Goal: Information Seeking & Learning: Learn about a topic

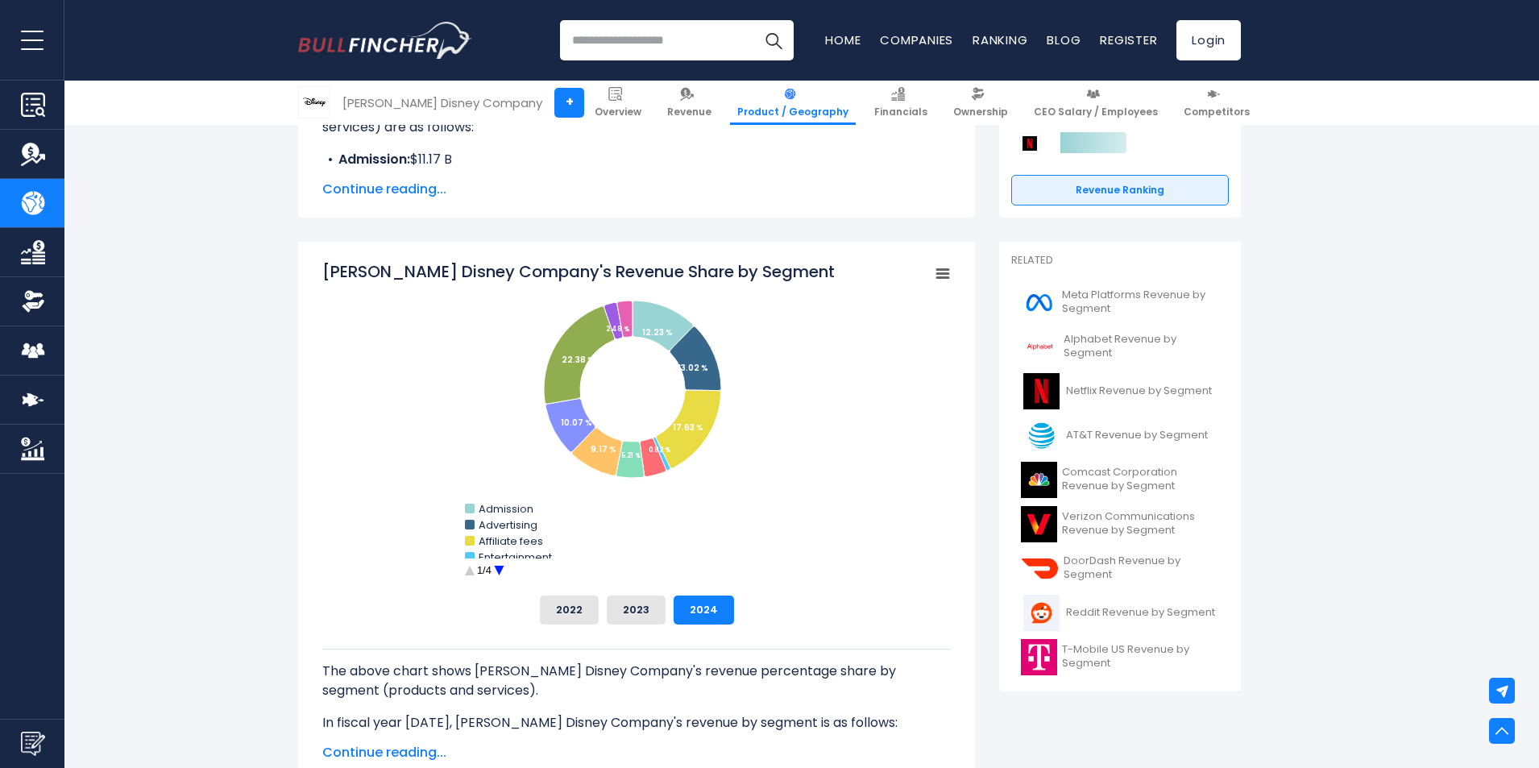
scroll to position [403, 0]
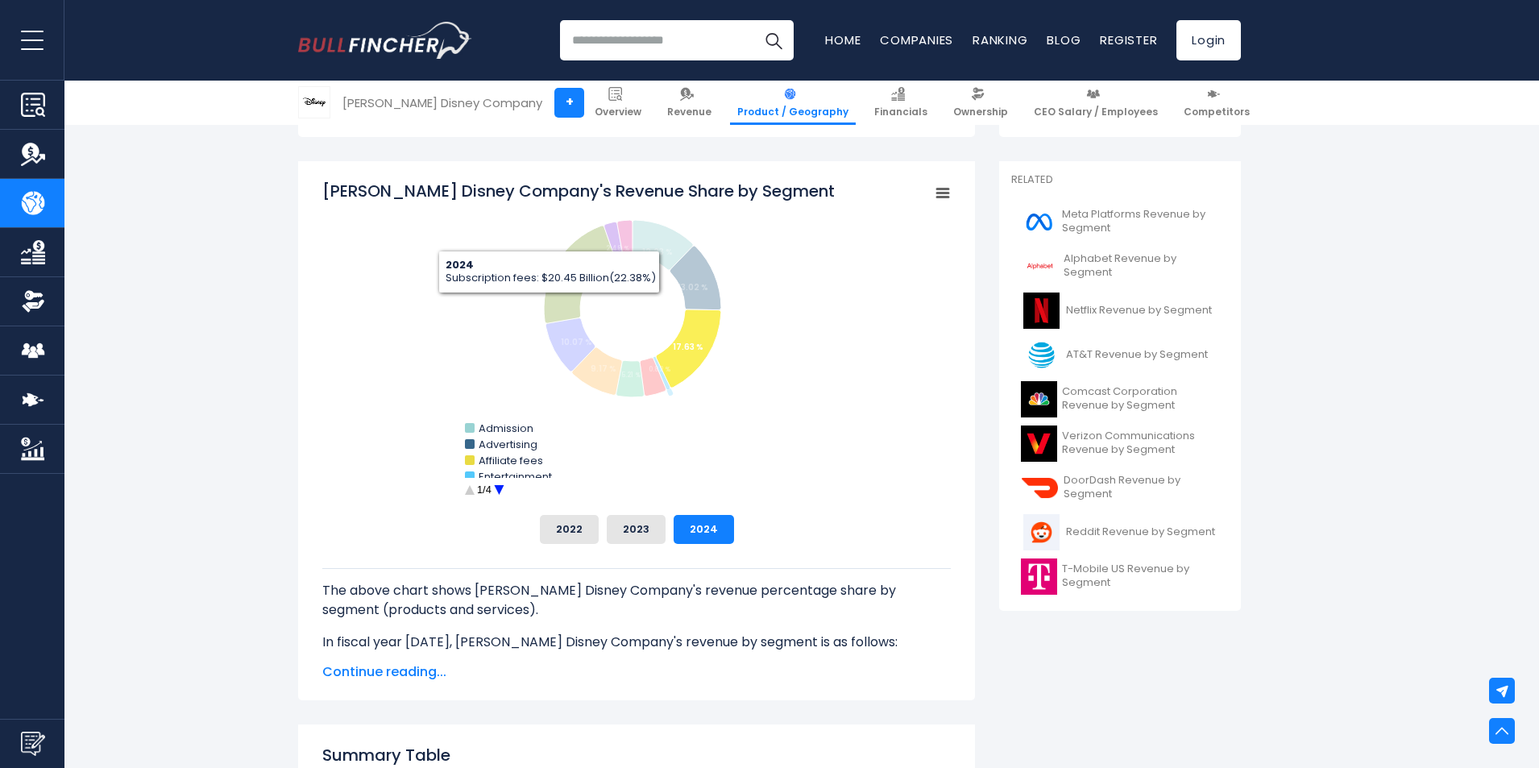
click at [505, 483] on circle "Walt Disney Company's Revenue Share by Segment" at bounding box center [499, 490] width 25 height 25
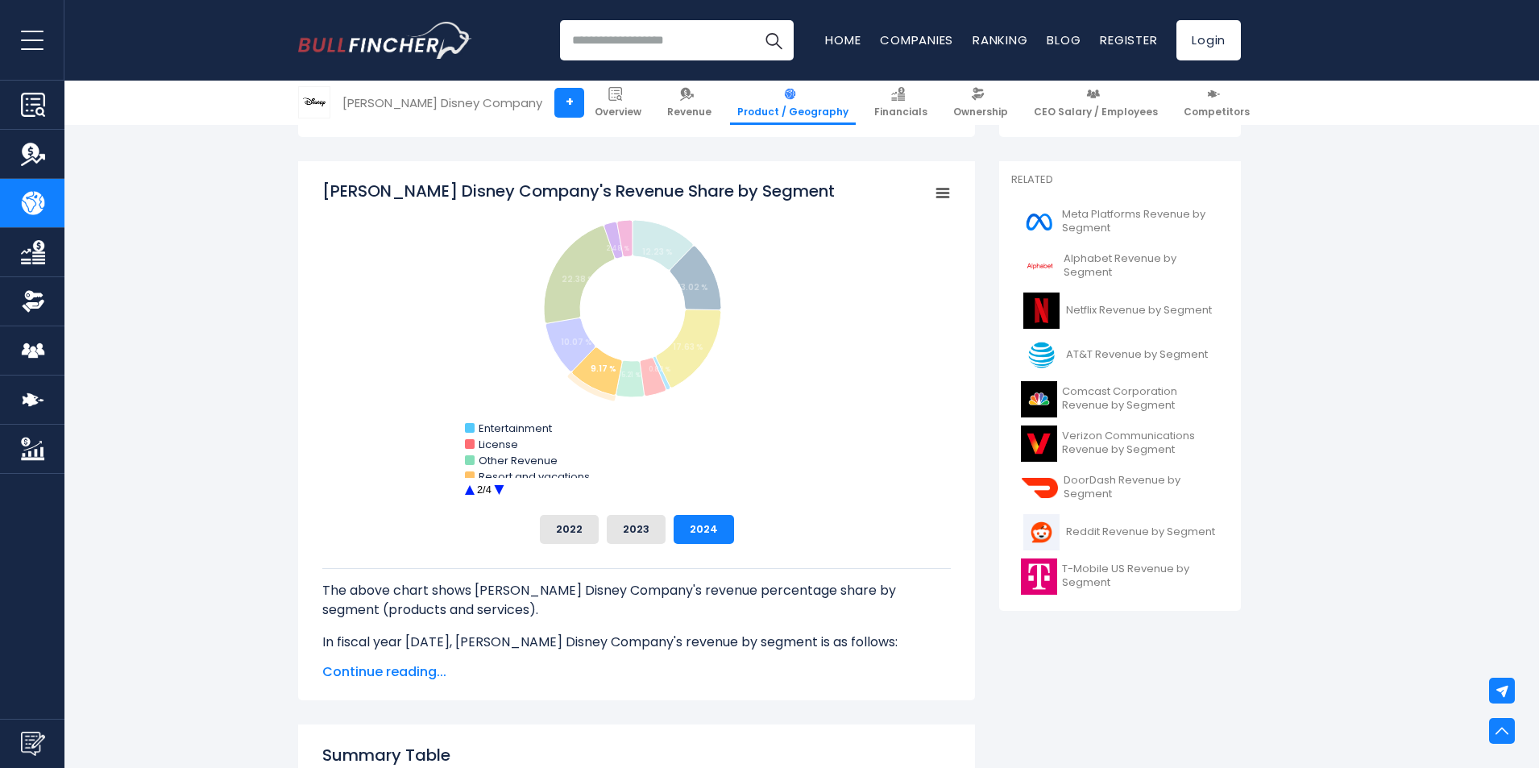
click at [506, 485] on circle "Walt Disney Company's Revenue Share by Segment" at bounding box center [499, 490] width 25 height 25
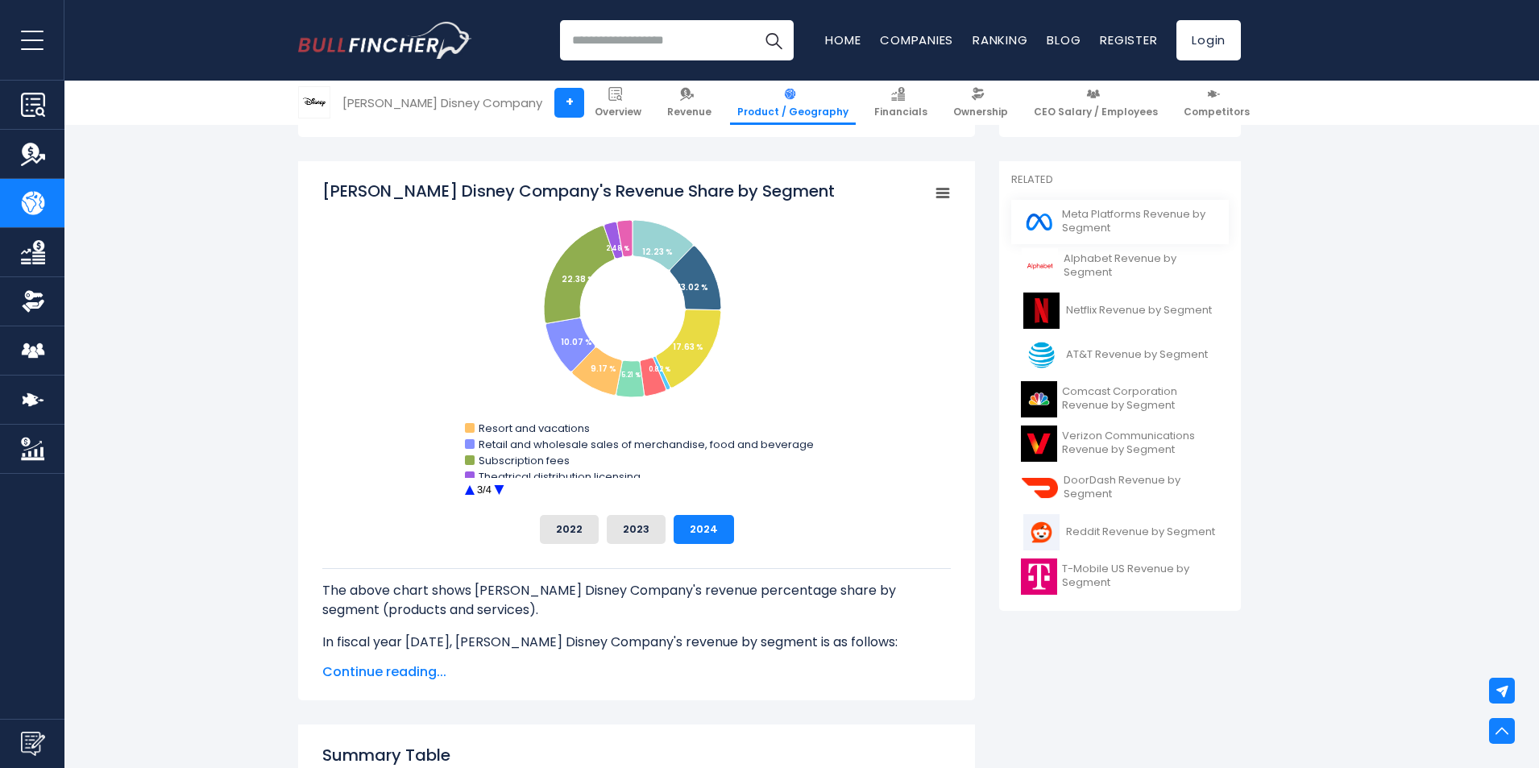
click at [1171, 220] on span "Meta Platforms Revenue by Segment" at bounding box center [1140, 221] width 157 height 27
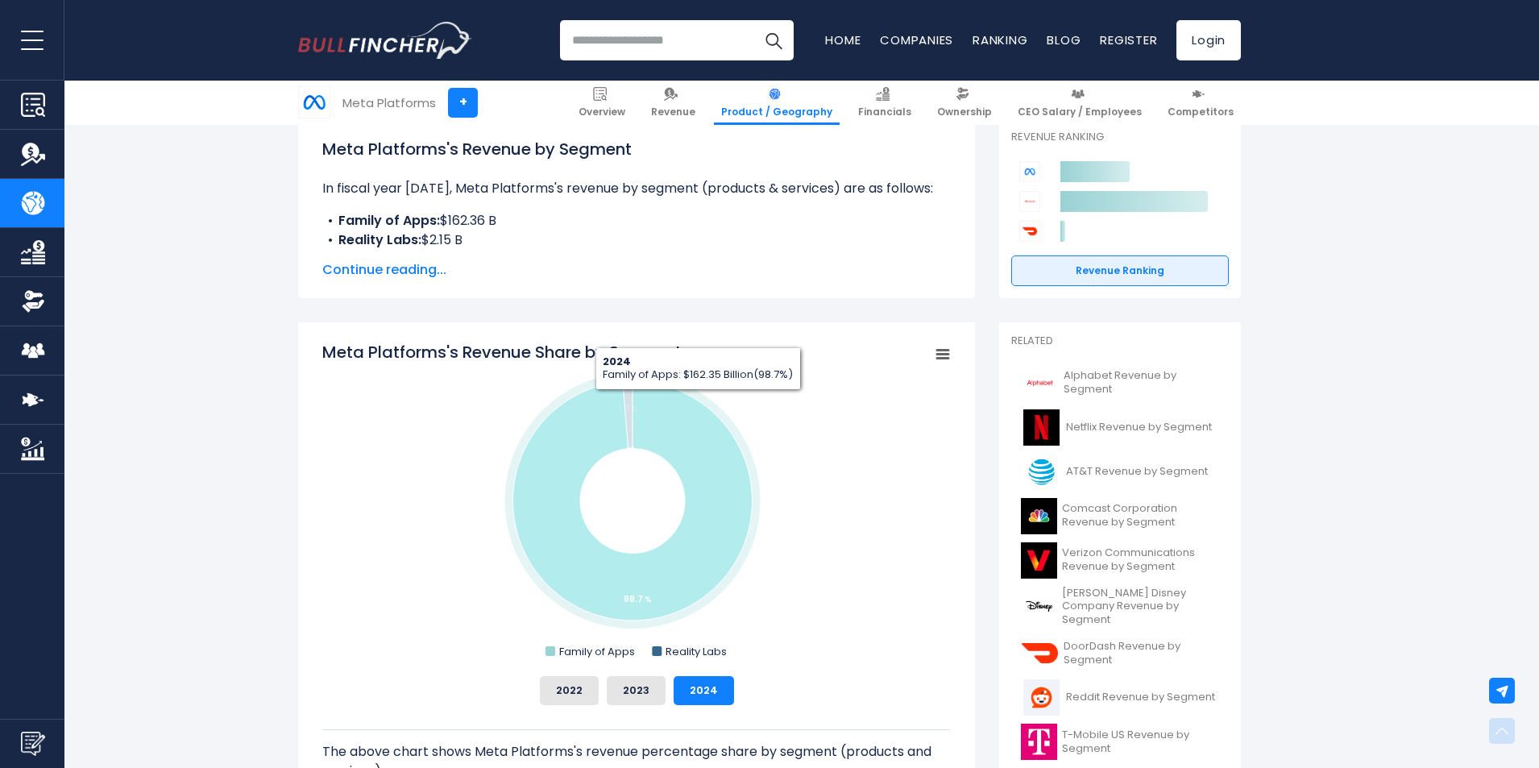
scroll to position [322, 0]
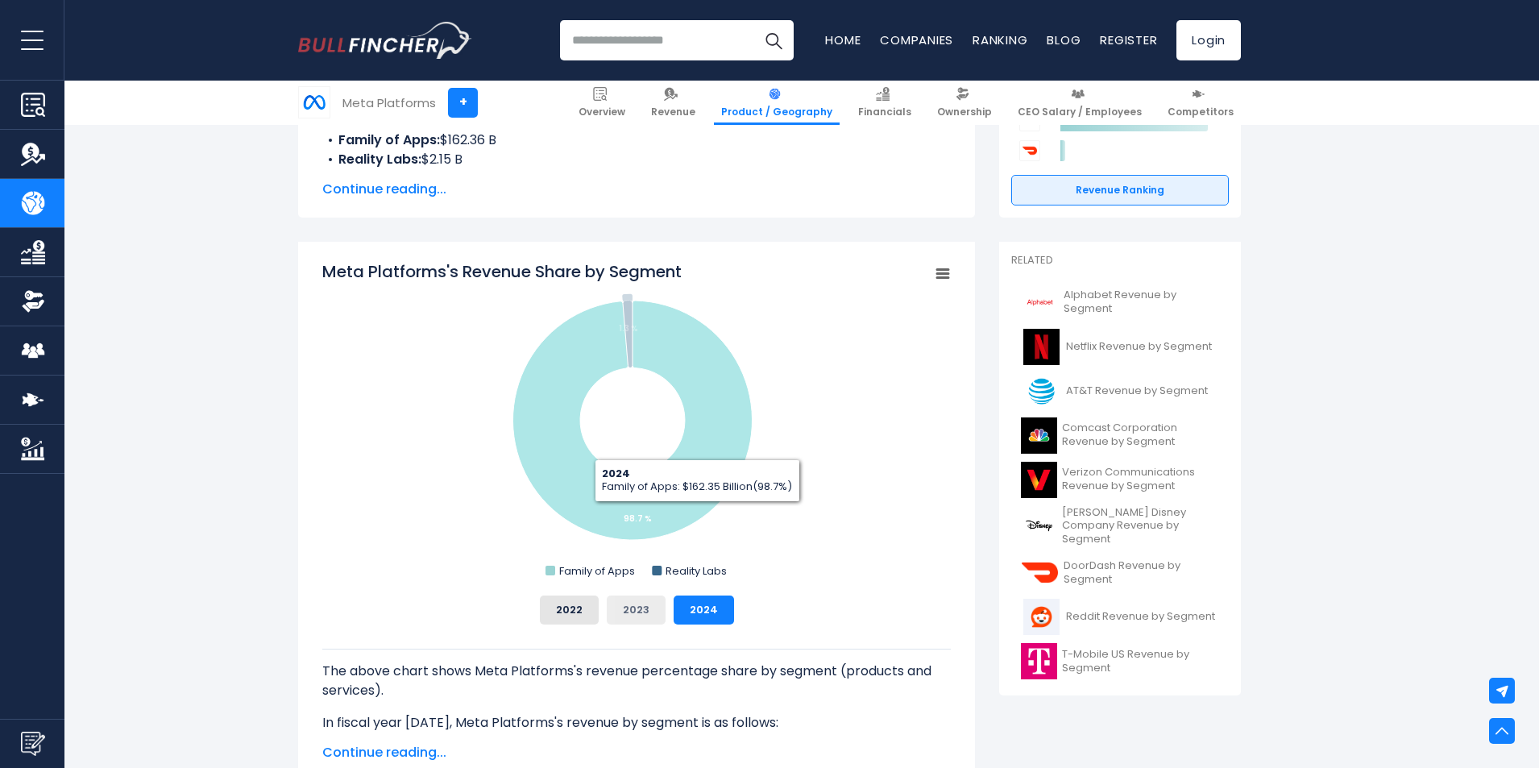
click at [639, 603] on button "2023" at bounding box center [636, 609] width 59 height 29
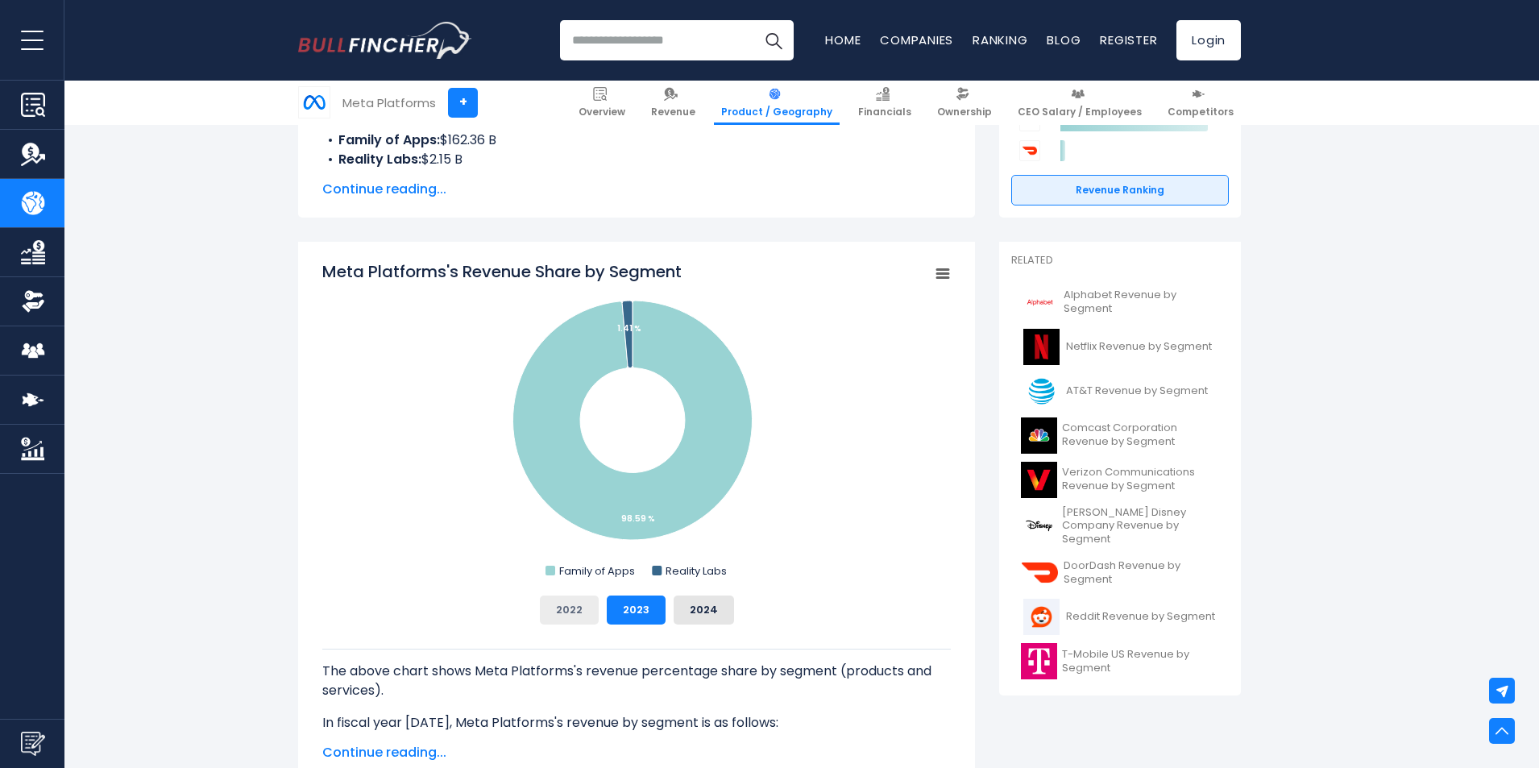
click at [594, 599] on button "2022" at bounding box center [569, 609] width 59 height 29
click at [638, 607] on button "2023" at bounding box center [636, 609] width 59 height 29
click at [691, 602] on button "2024" at bounding box center [703, 609] width 60 height 29
click at [629, 600] on button "2023" at bounding box center [636, 609] width 59 height 29
click at [572, 611] on button "2022" at bounding box center [569, 609] width 59 height 29
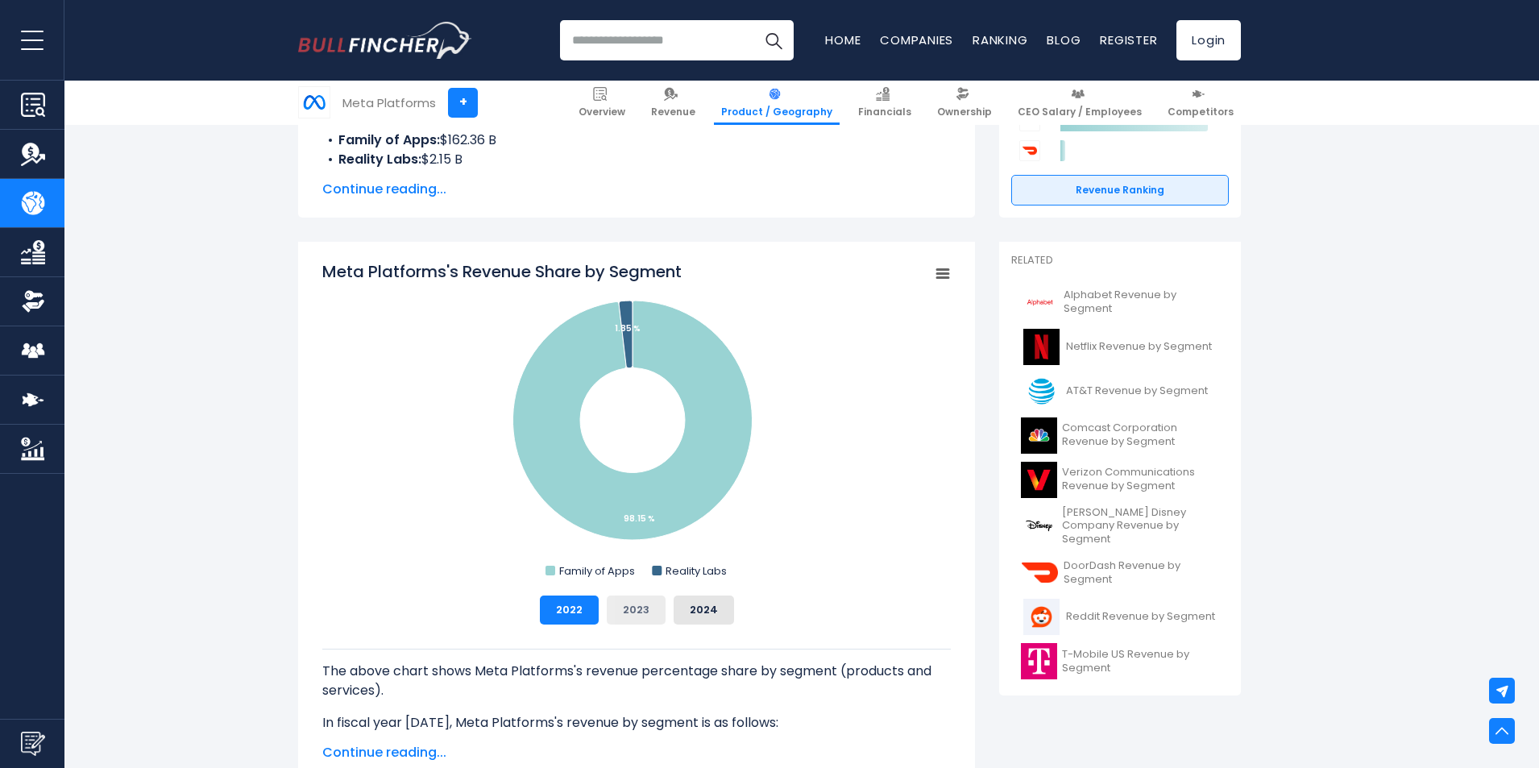
click at [626, 607] on button "2023" at bounding box center [636, 609] width 59 height 29
click at [686, 602] on button "2024" at bounding box center [703, 609] width 60 height 29
click at [629, 606] on button "2023" at bounding box center [636, 609] width 59 height 29
click at [565, 607] on button "2022" at bounding box center [569, 609] width 59 height 29
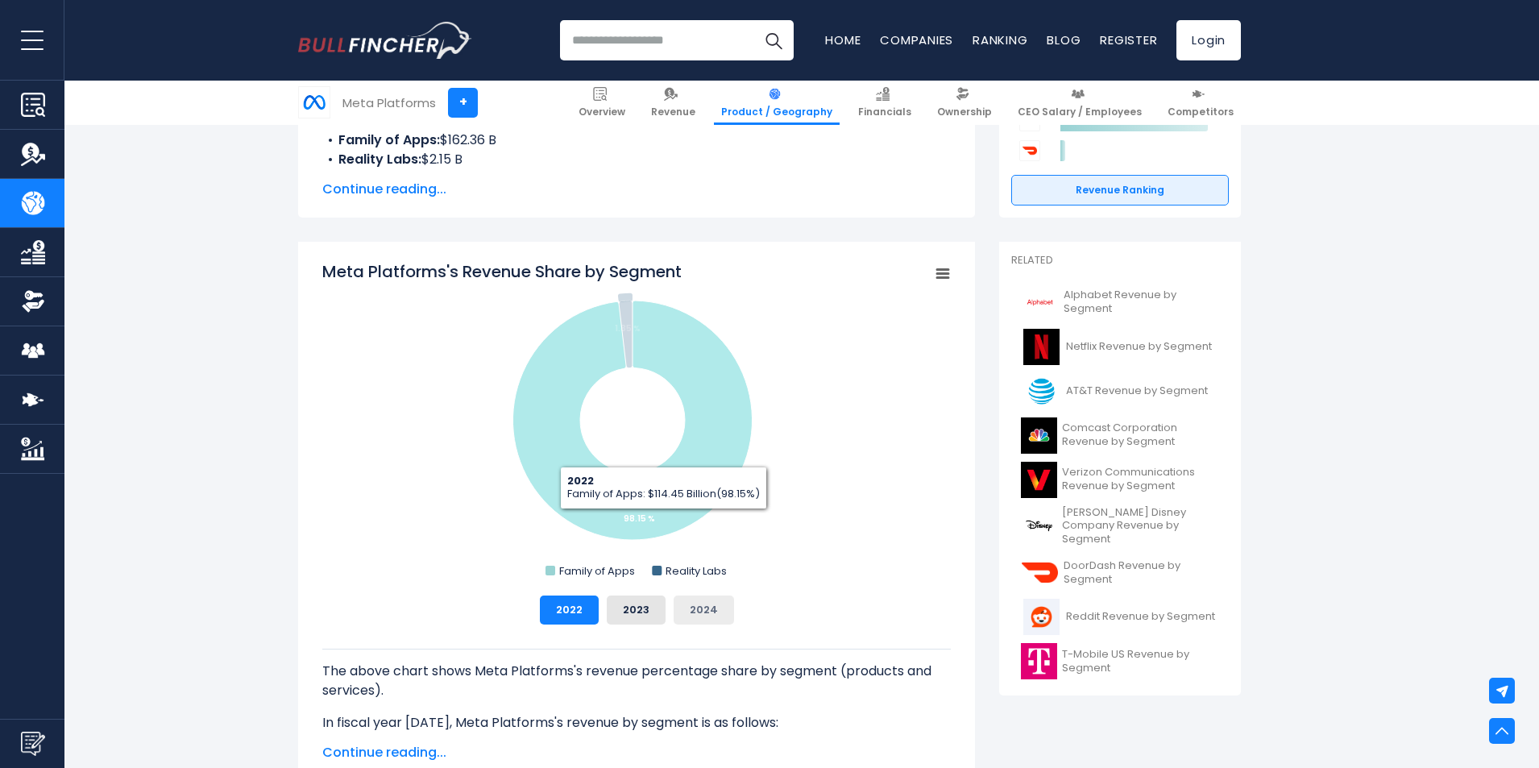
click at [719, 616] on button "2024" at bounding box center [703, 609] width 60 height 29
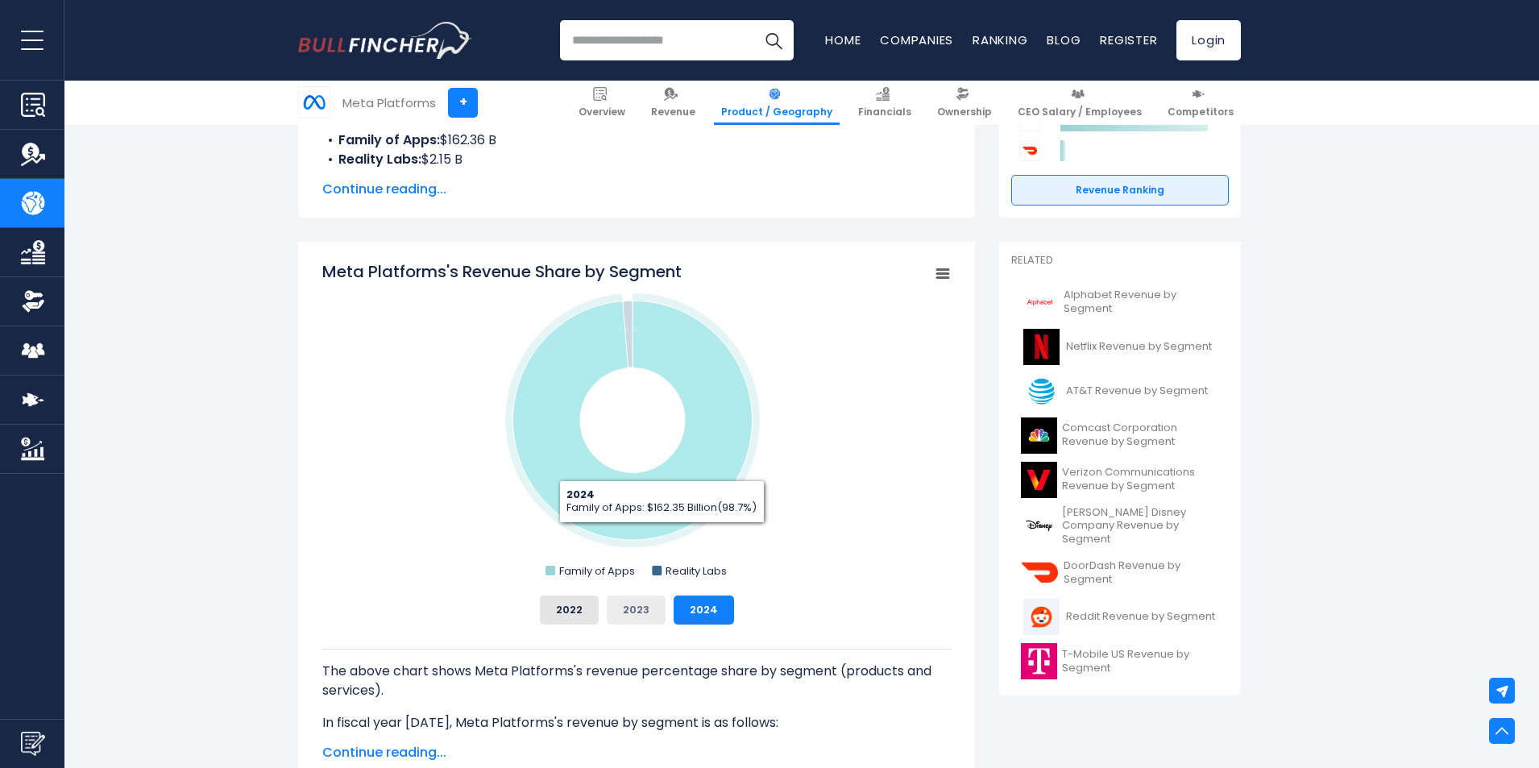
click at [643, 616] on button "2023" at bounding box center [636, 609] width 59 height 29
click at [576, 603] on button "2022" at bounding box center [569, 609] width 59 height 29
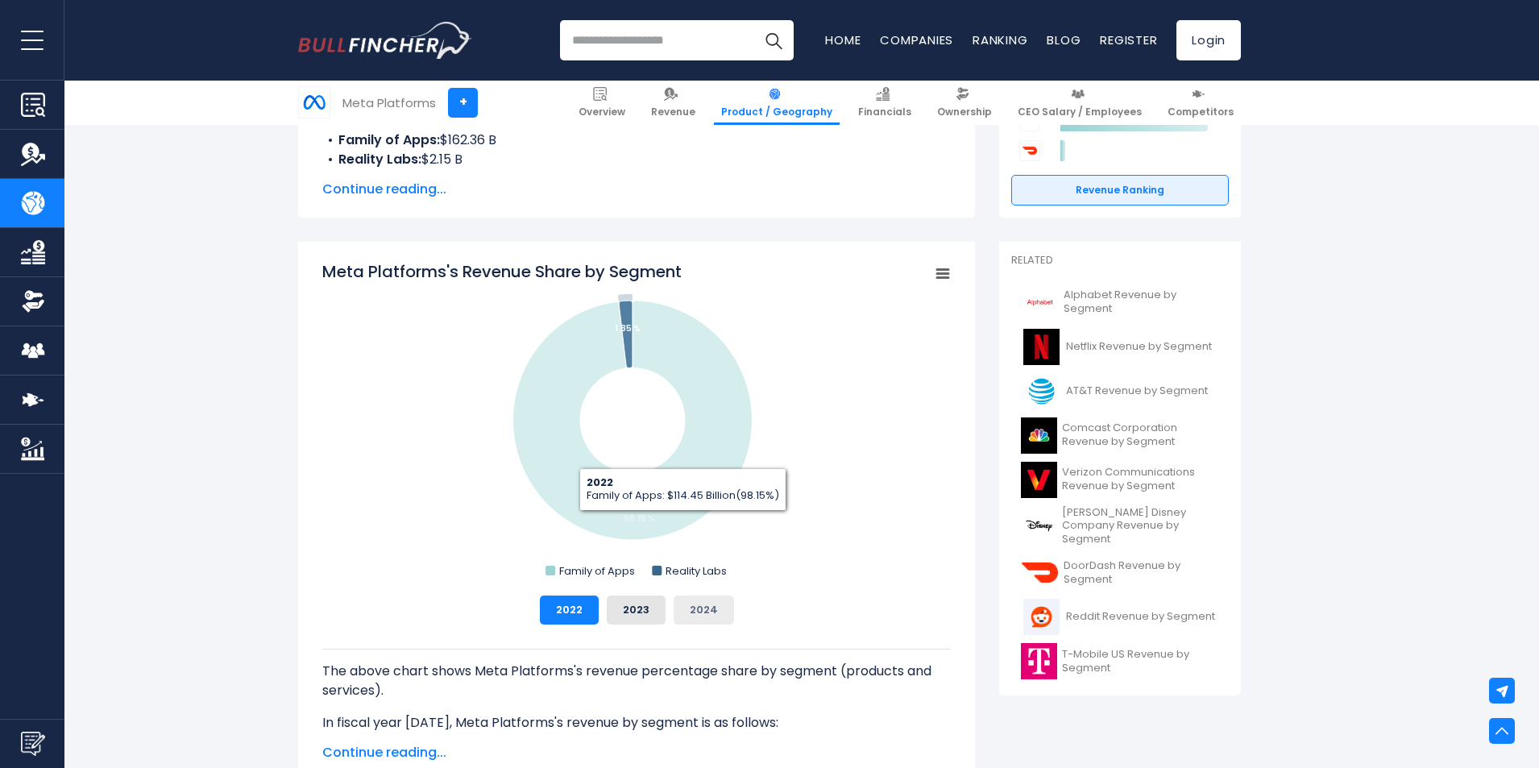
drag, startPoint x: 713, startPoint y: 603, endPoint x: 698, endPoint y: 561, distance: 44.3
click at [713, 601] on button "2024" at bounding box center [703, 609] width 60 height 29
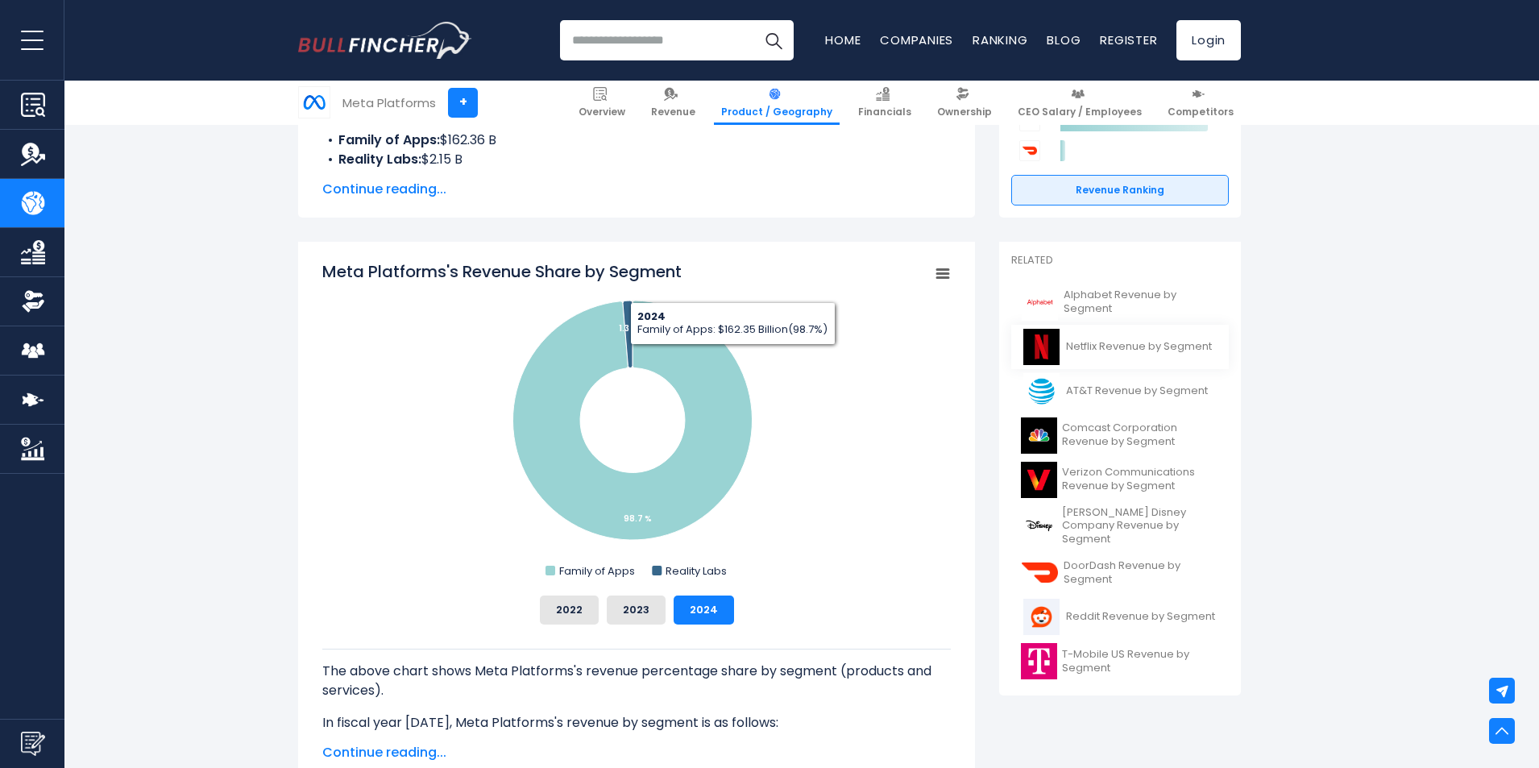
click at [1166, 329] on link "Netflix Revenue by Segment" at bounding box center [1119, 347] width 217 height 44
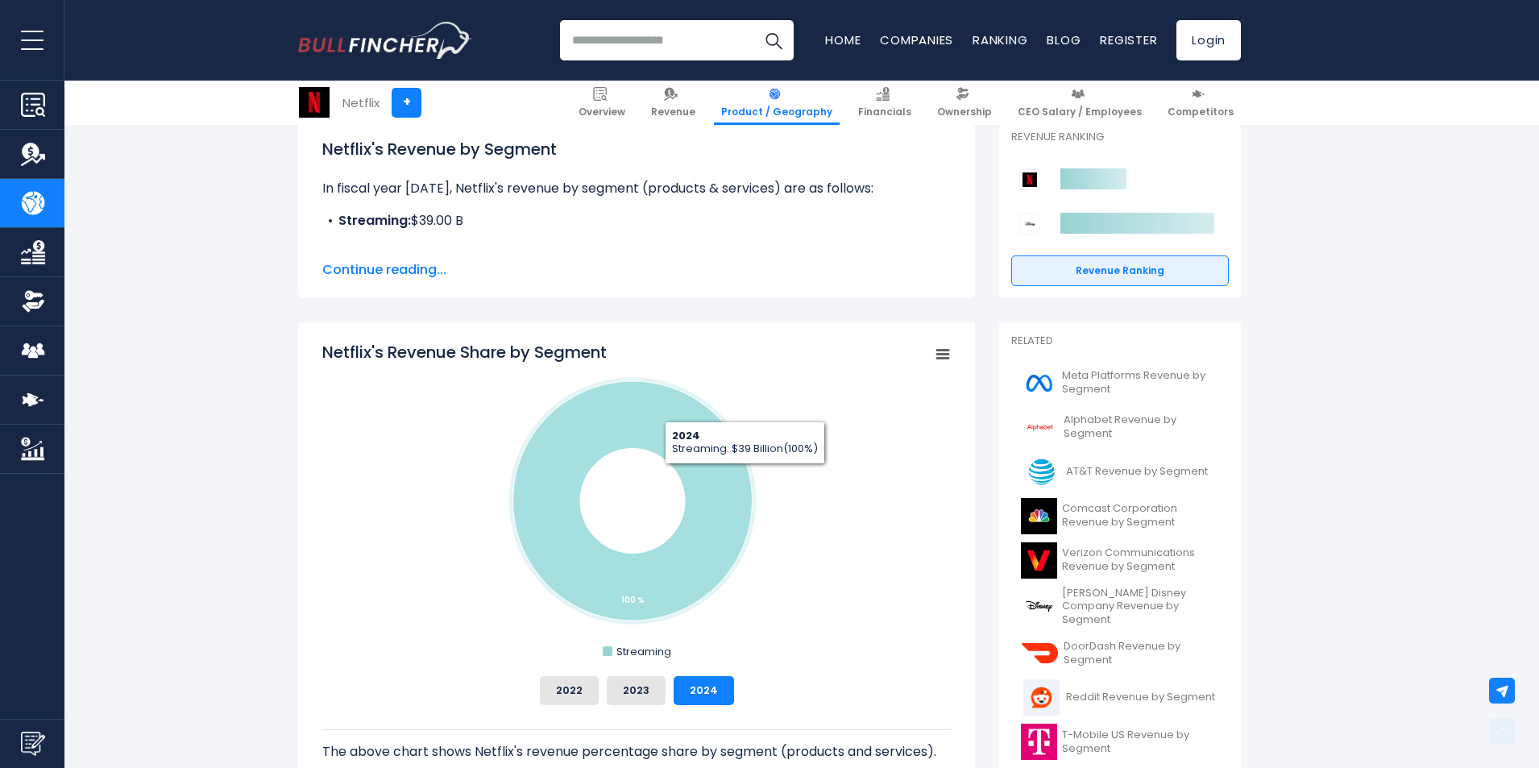
scroll to position [322, 0]
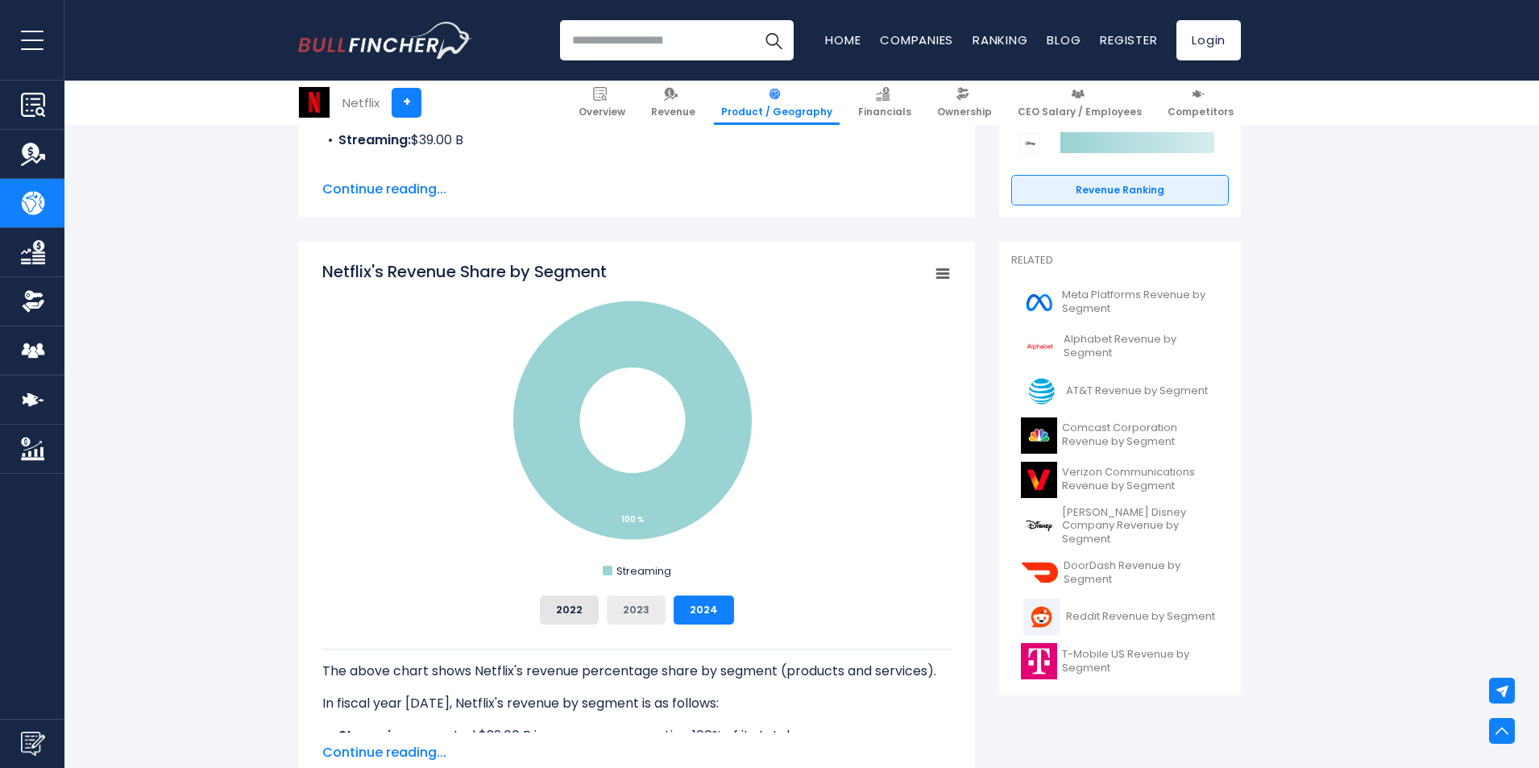
click at [640, 602] on button "2023" at bounding box center [636, 609] width 59 height 29
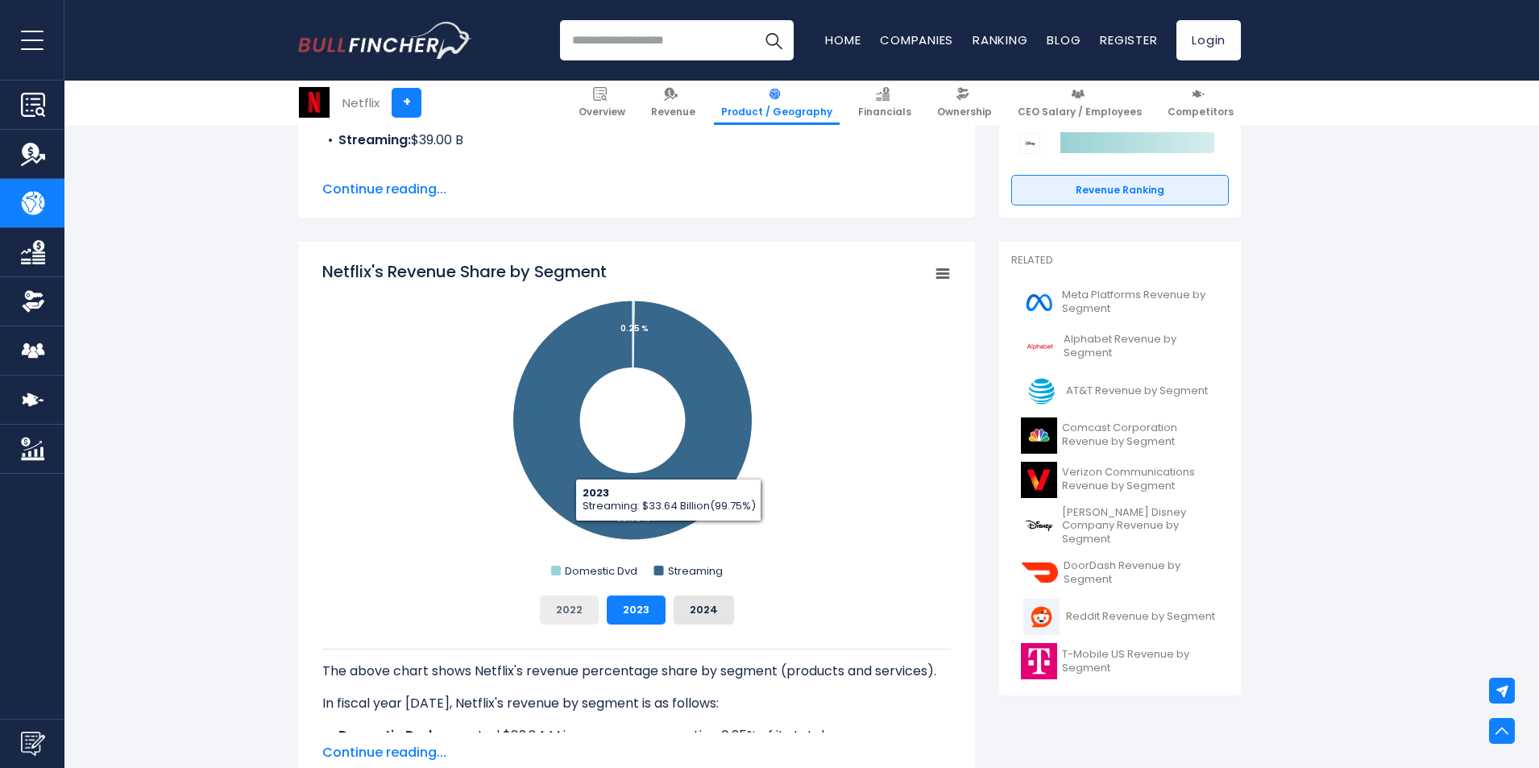
click at [576, 601] on button "2022" at bounding box center [569, 609] width 59 height 29
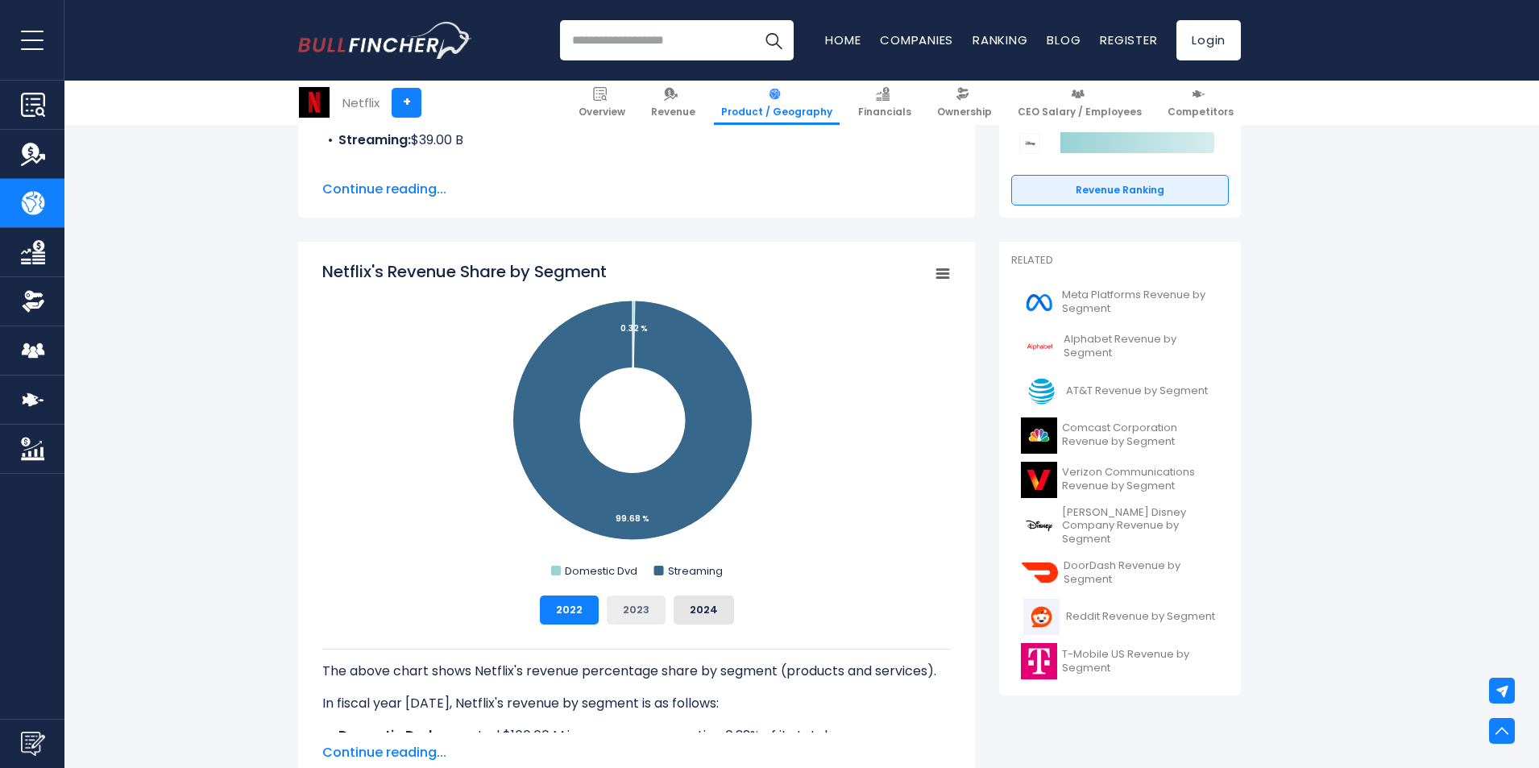
click at [634, 600] on button "2023" at bounding box center [636, 609] width 59 height 29
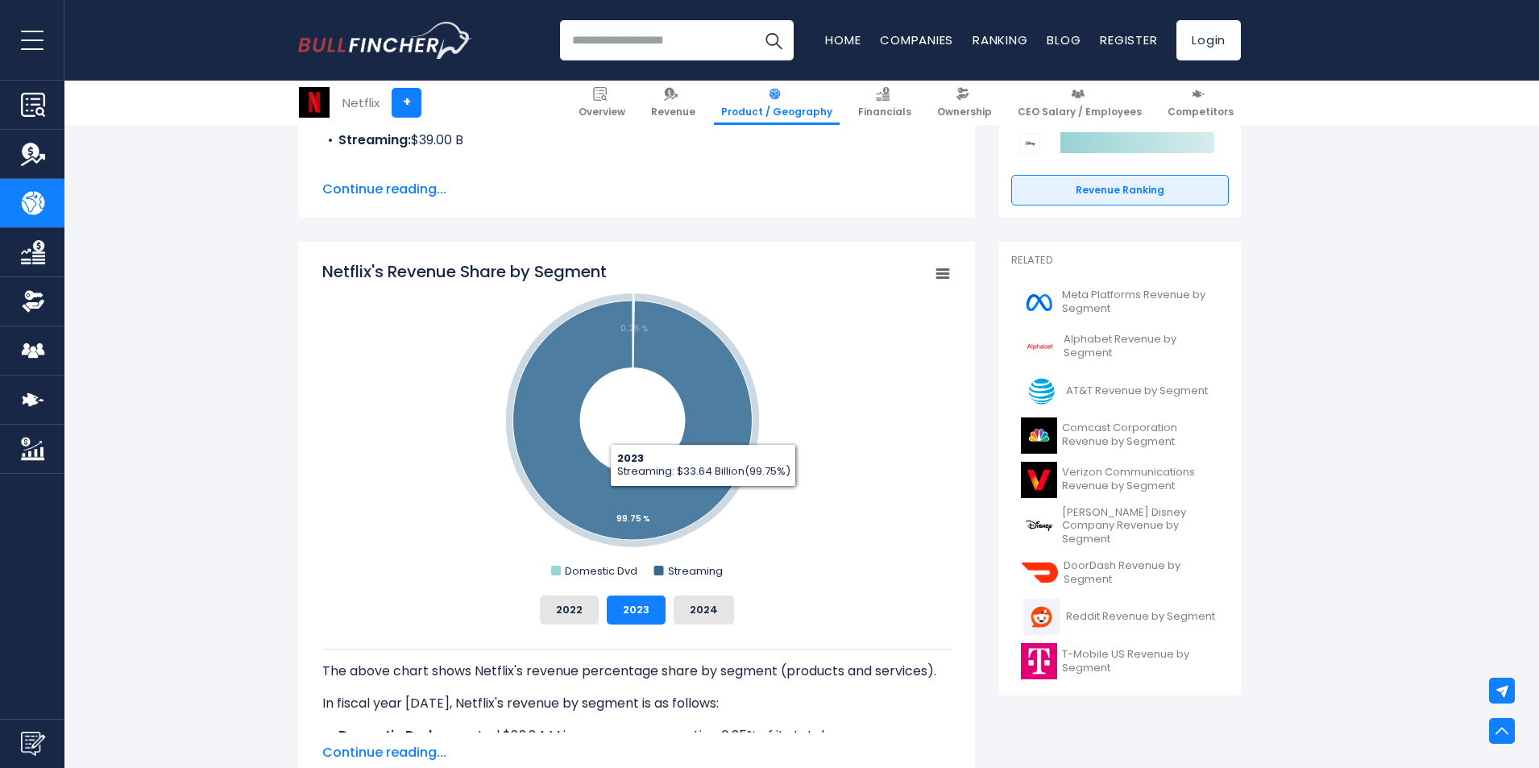
click at [716, 590] on div "Netflix's Revenue Share by Segment Created with Highcharts 12.1.2 Chart context…" at bounding box center [636, 442] width 628 height 364
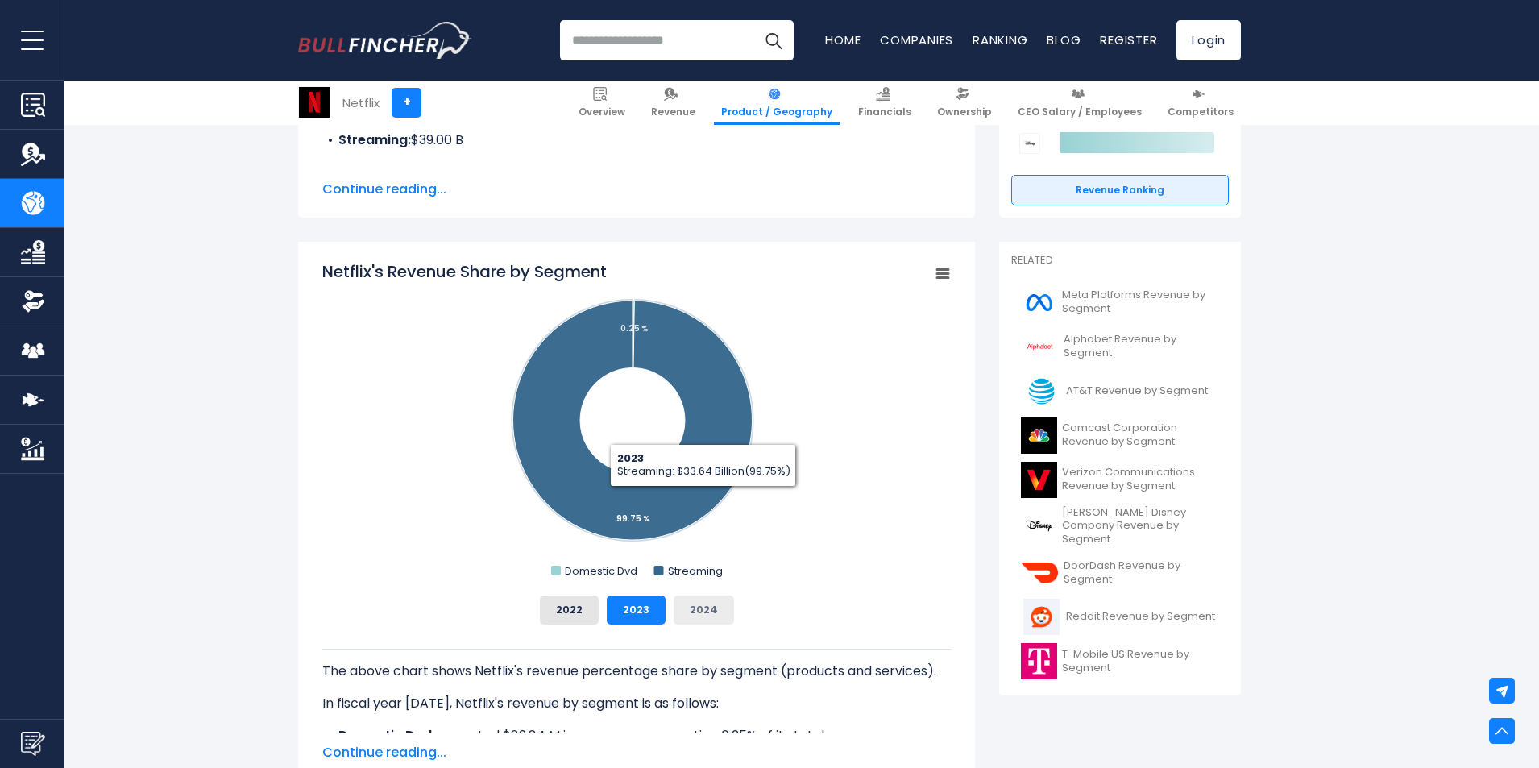
click at [706, 599] on button "2024" at bounding box center [703, 609] width 60 height 29
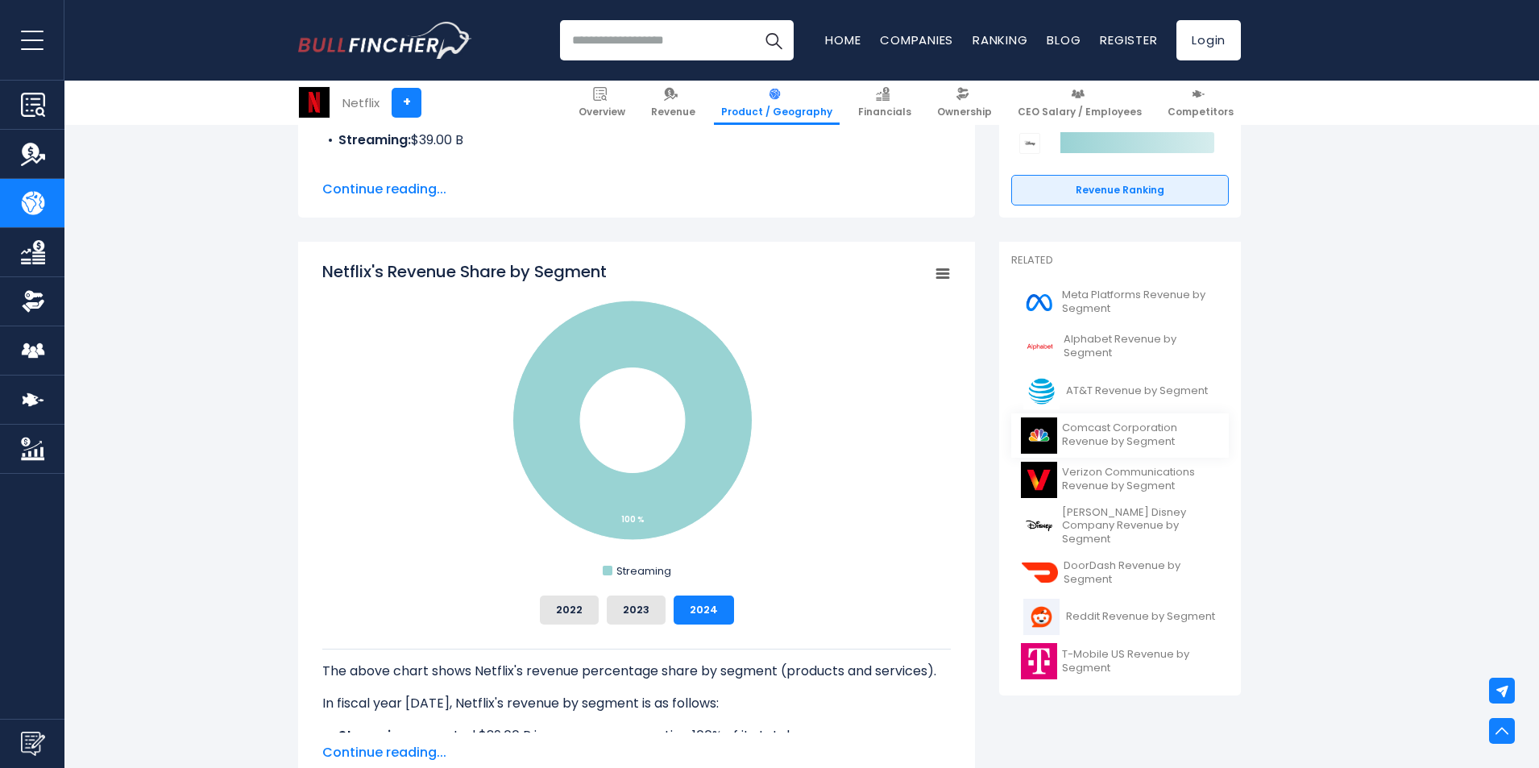
click at [1129, 437] on span "Comcast Corporation Revenue by Segment" at bounding box center [1140, 434] width 157 height 27
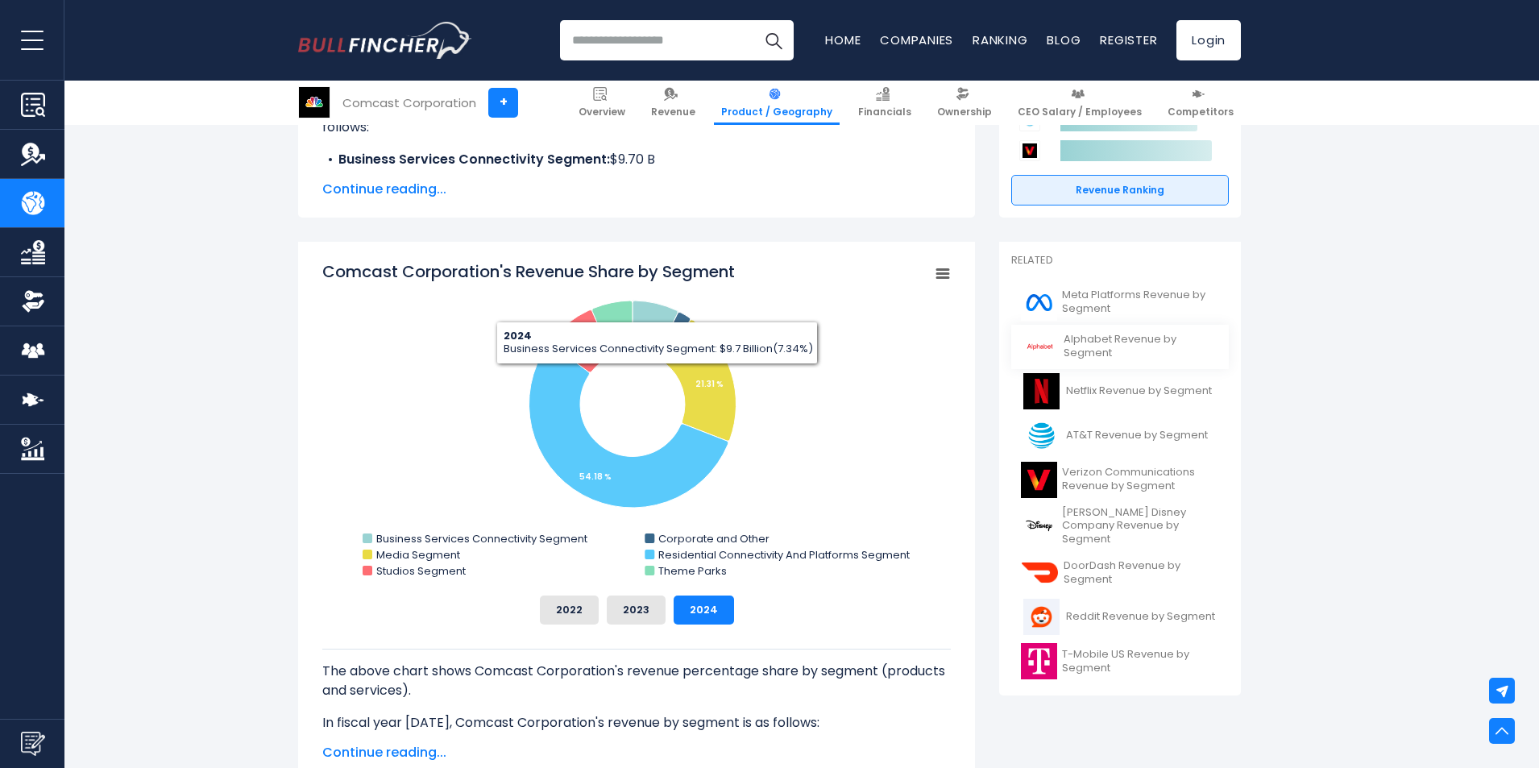
click at [1135, 346] on span "Alphabet Revenue by Segment" at bounding box center [1140, 346] width 155 height 27
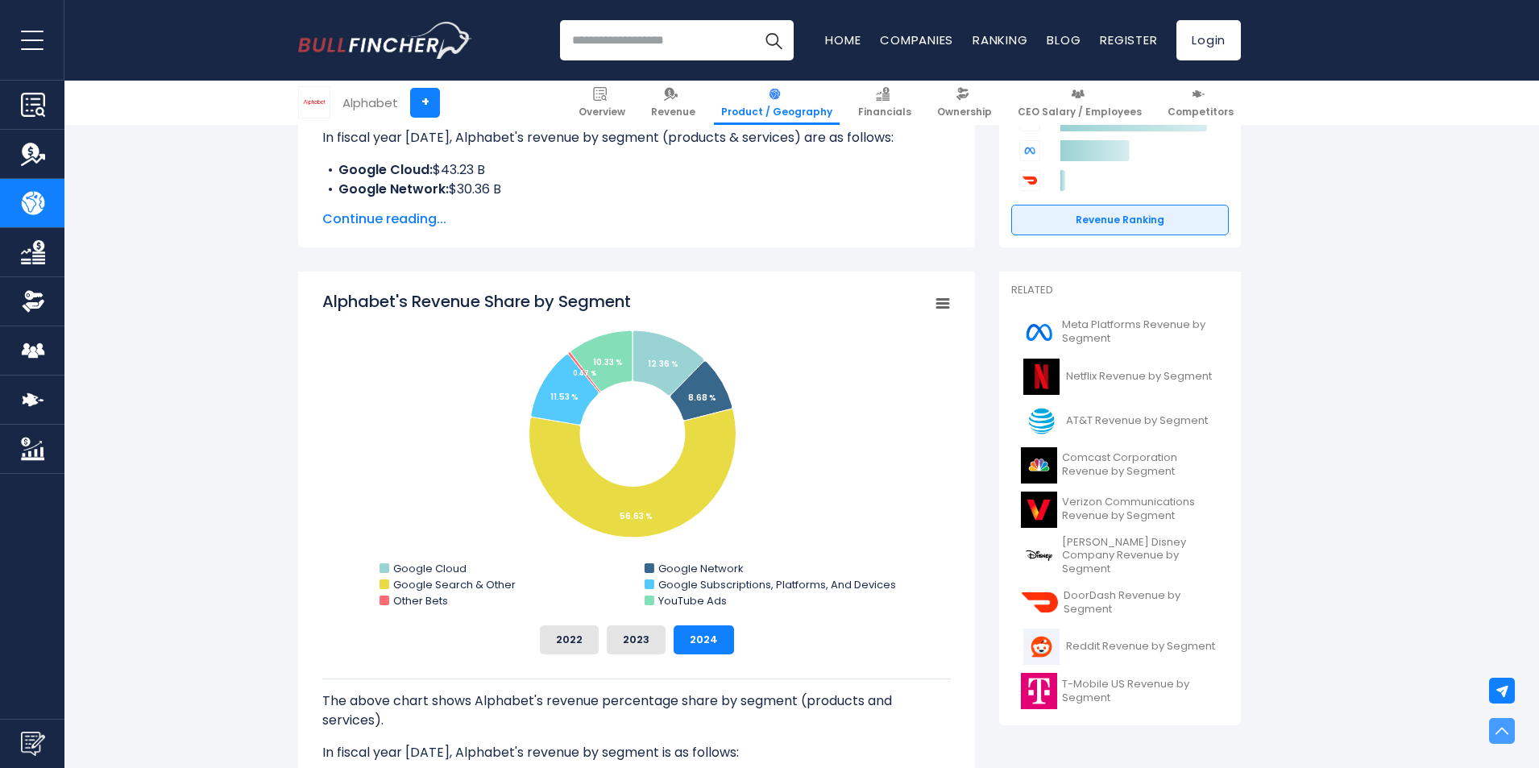
scroll to position [322, 0]
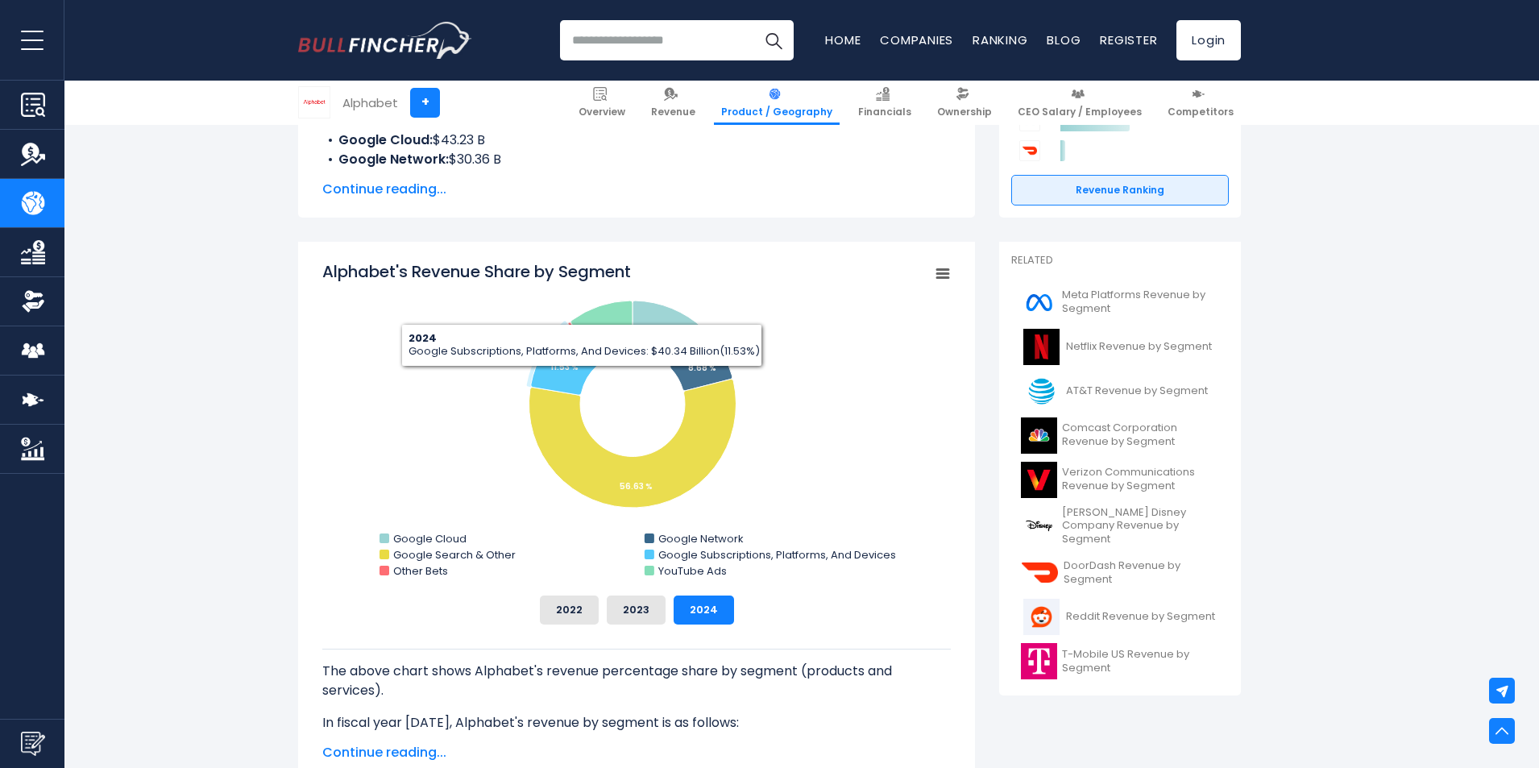
click at [640, 387] on rect "Alphabet's Revenue Share by Segment" at bounding box center [636, 421] width 628 height 322
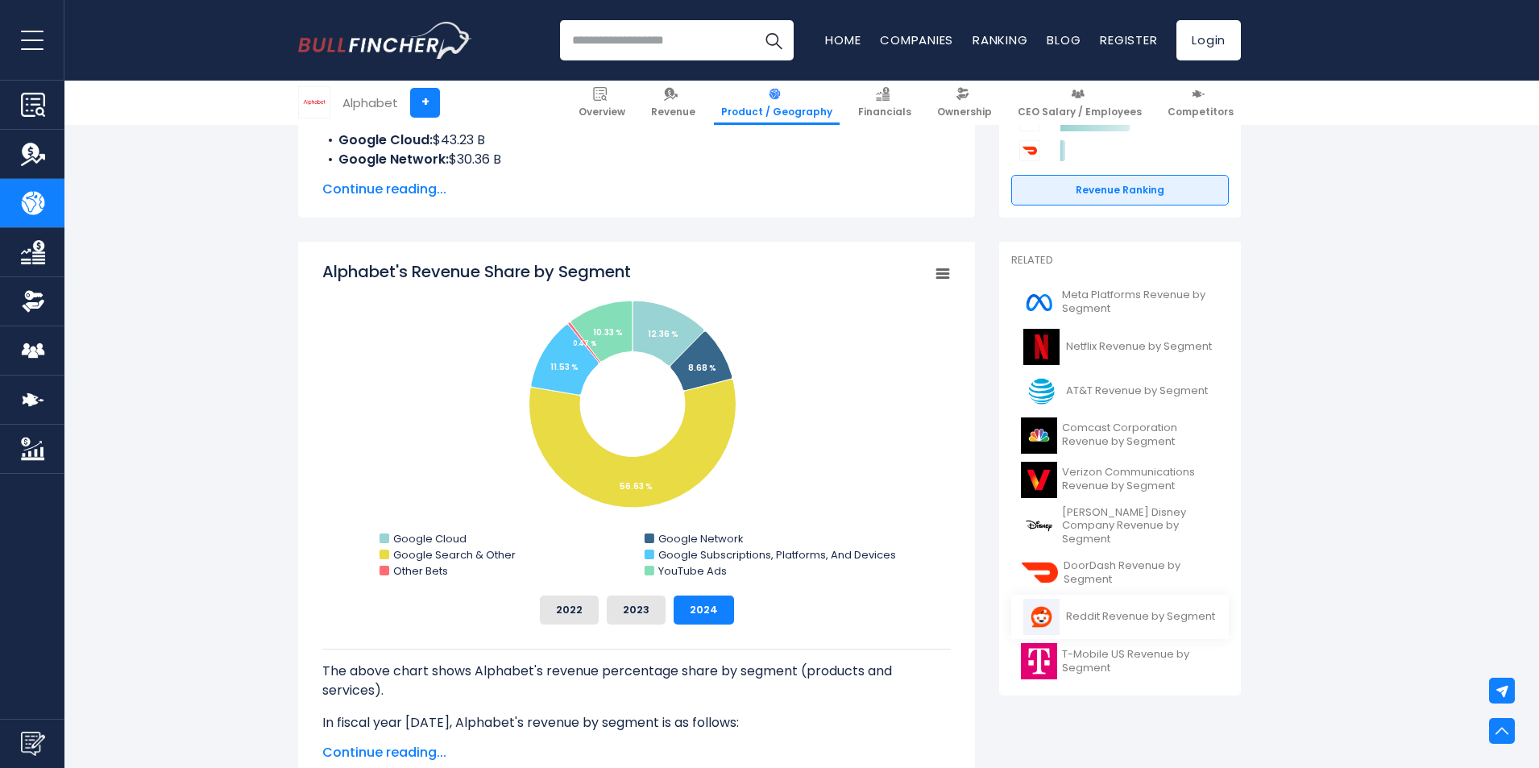
click at [1152, 615] on span "Reddit Revenue by Segment" at bounding box center [1140, 617] width 149 height 14
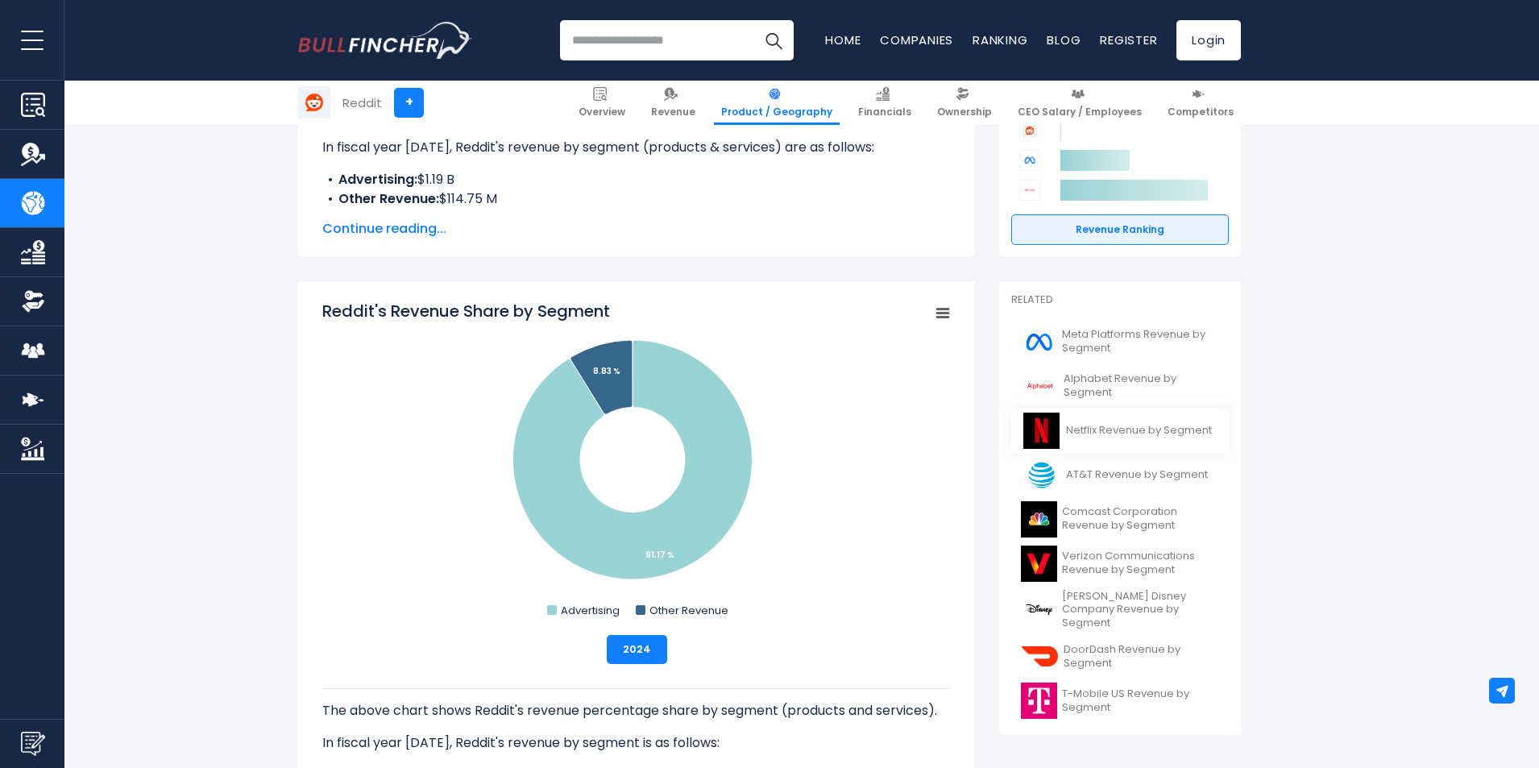
scroll to position [322, 0]
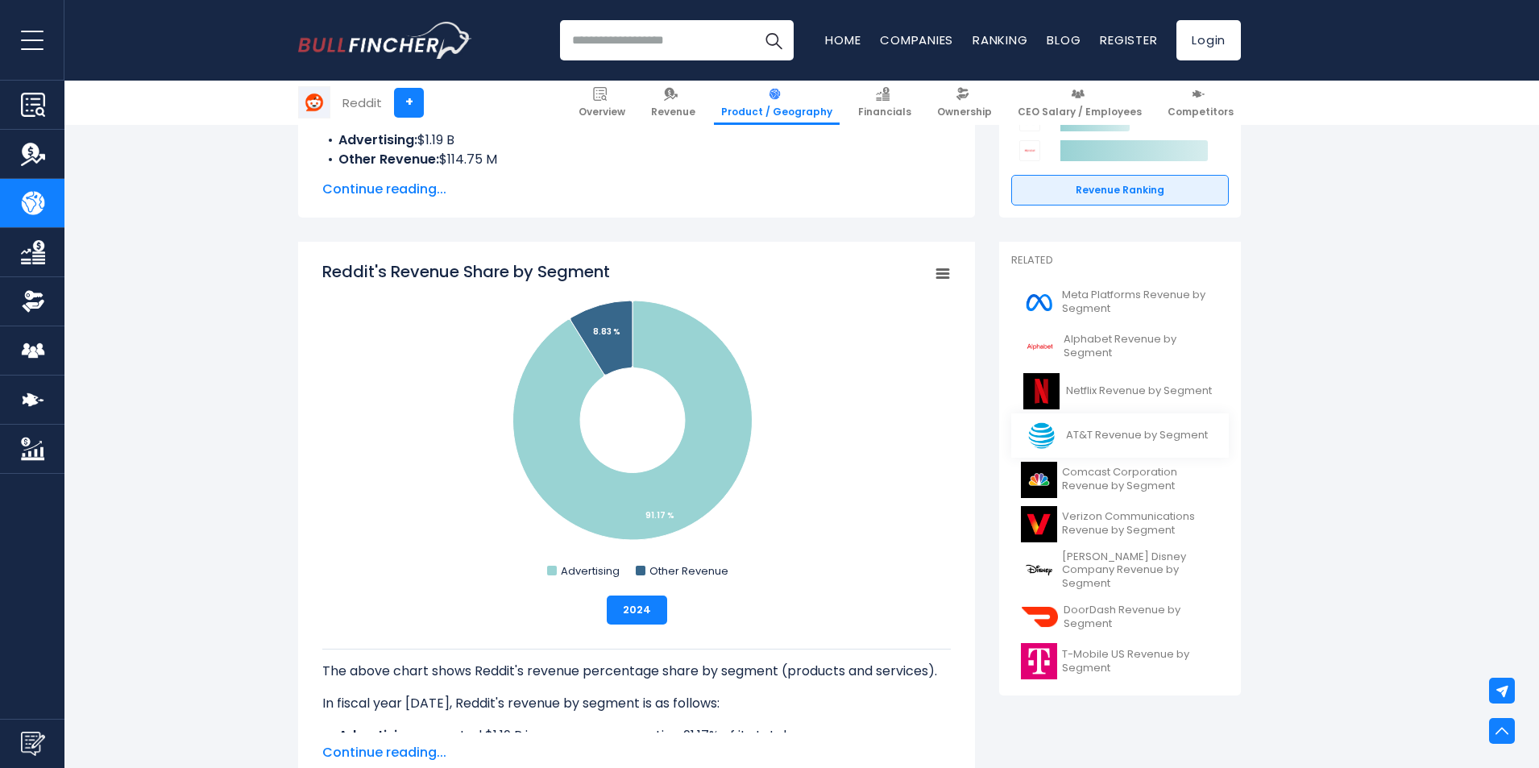
click at [1122, 437] on span "AT&T Revenue by Segment" at bounding box center [1137, 436] width 142 height 14
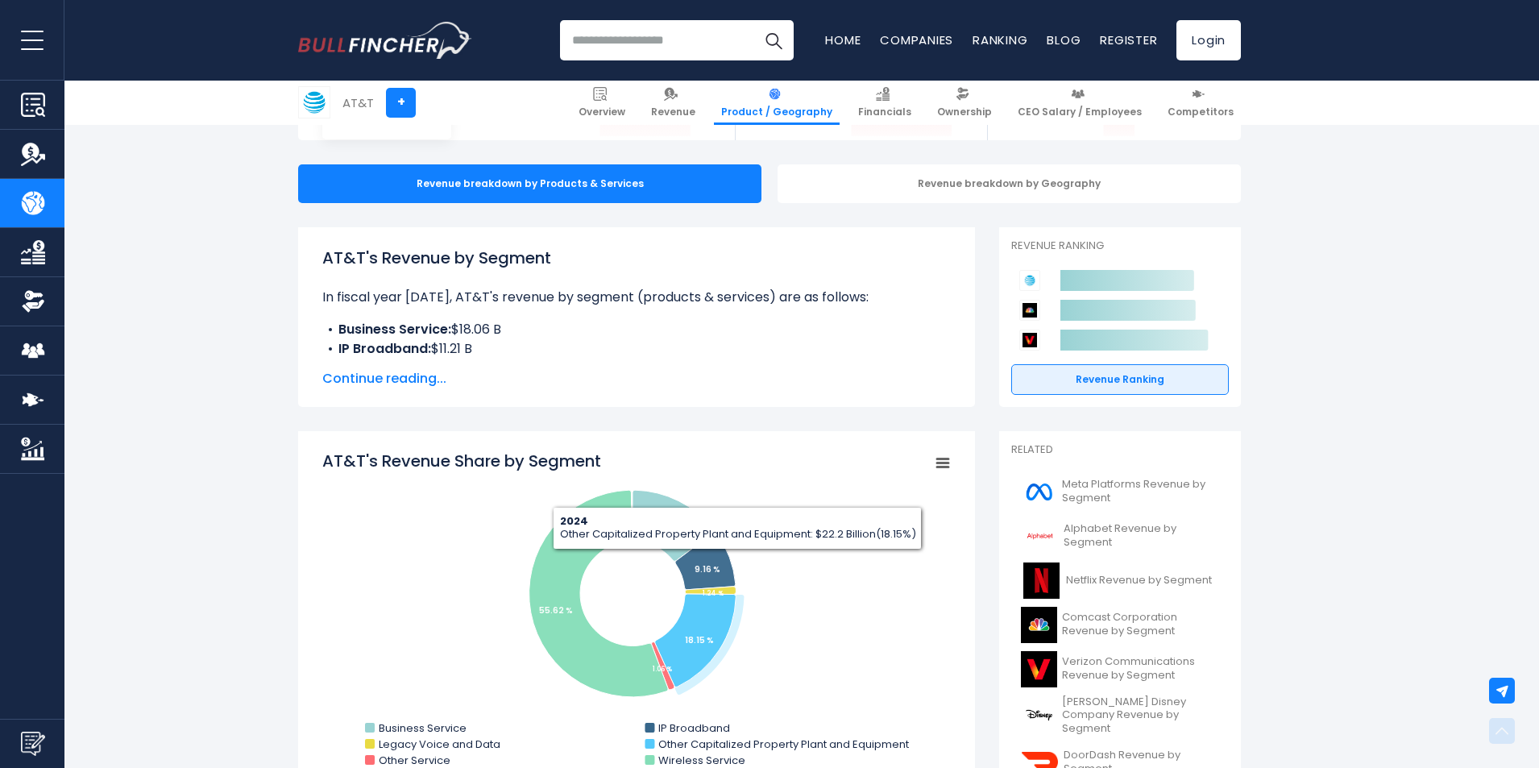
scroll to position [403, 0]
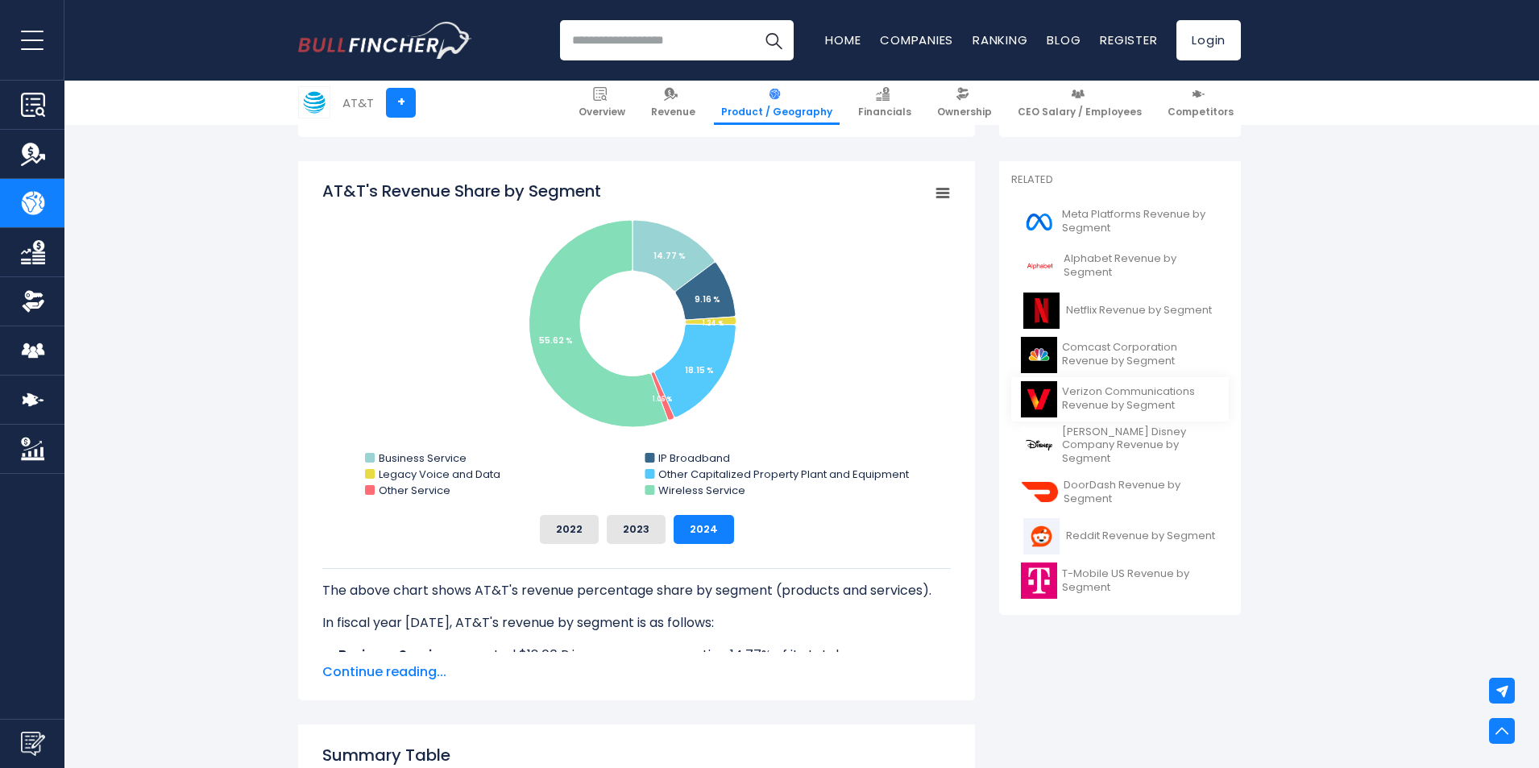
click at [1129, 402] on span "Verizon Communications Revenue by Segment" at bounding box center [1140, 398] width 157 height 27
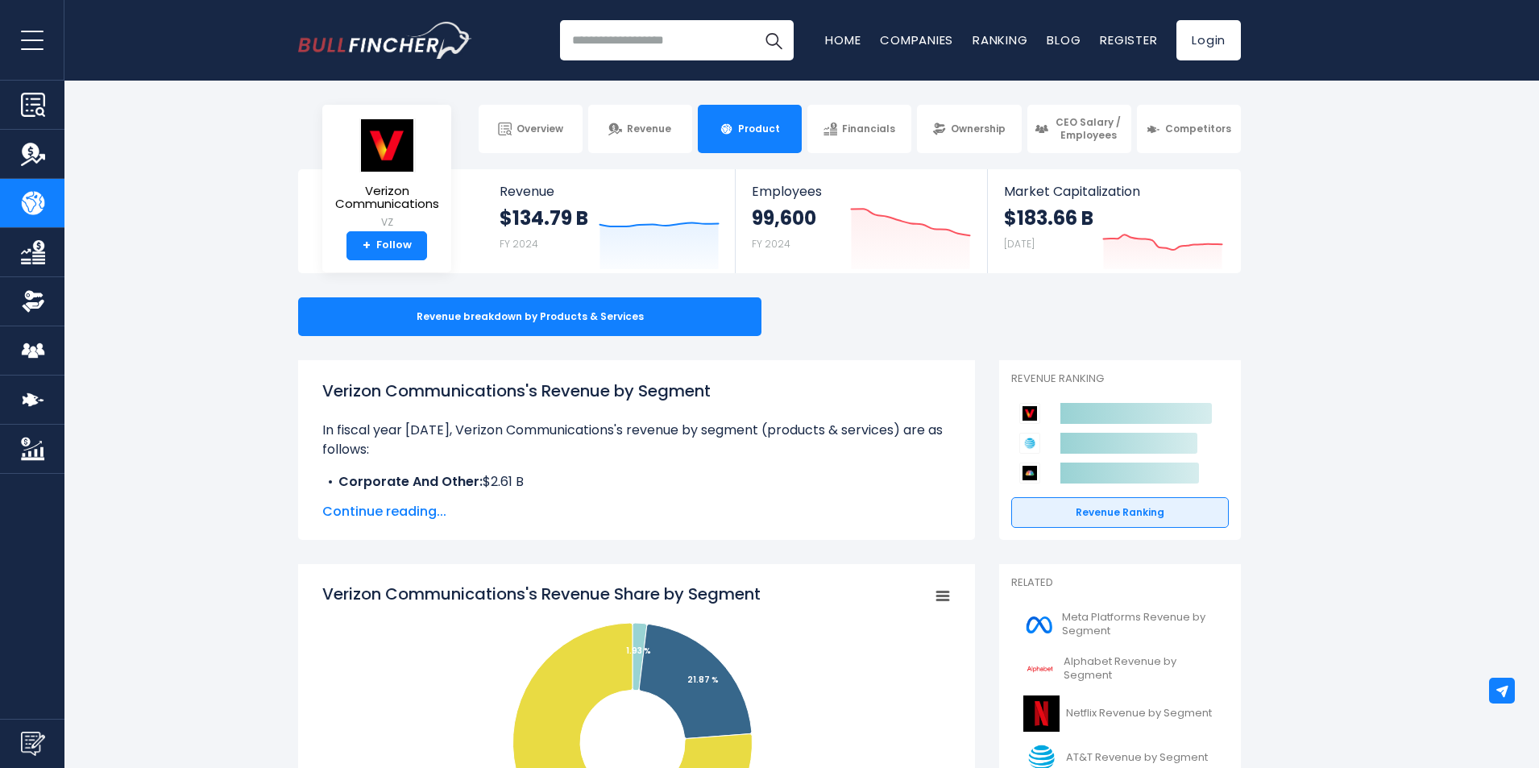
click at [671, 40] on input "search" at bounding box center [677, 40] width 234 height 40
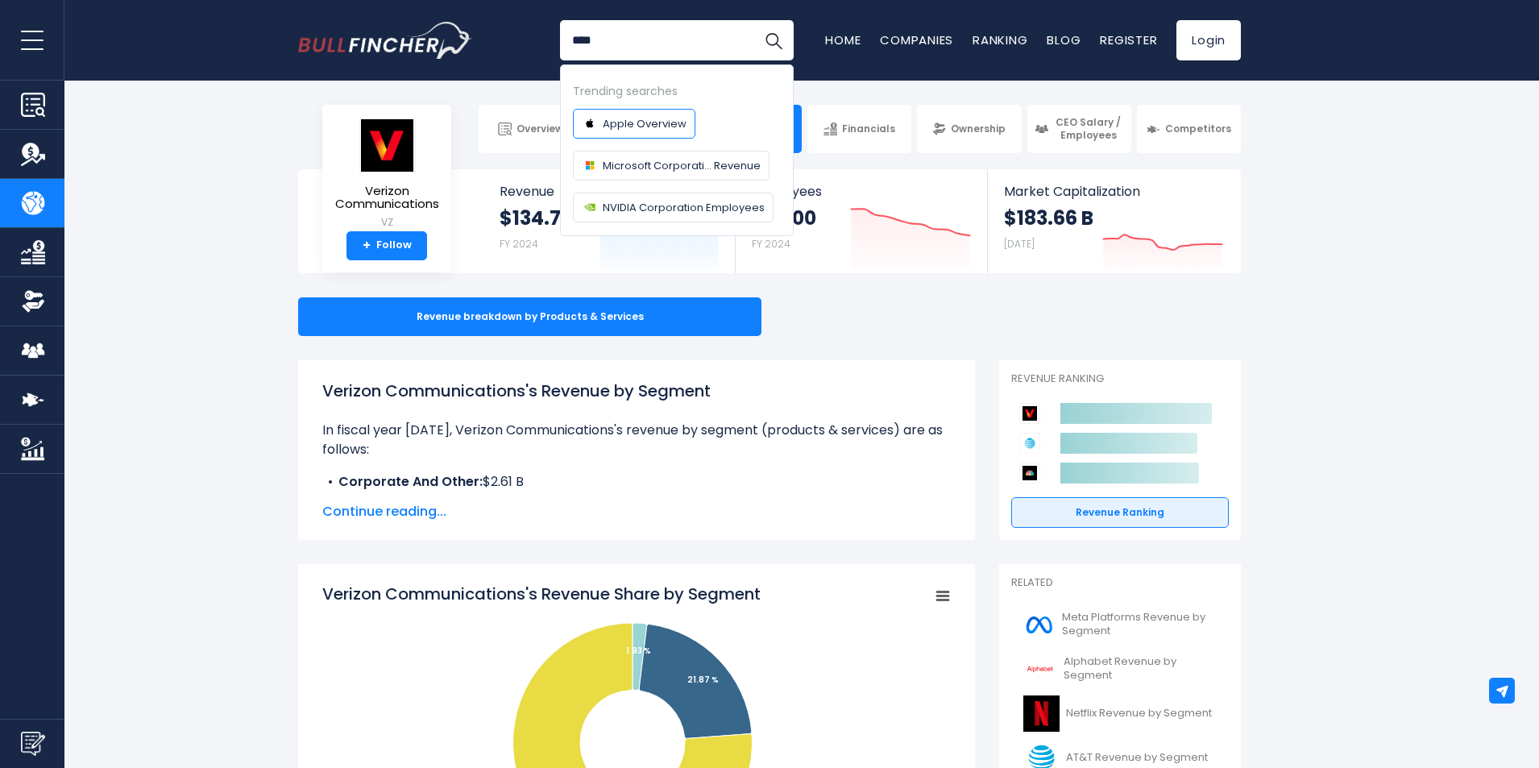
type input "****"
click at [671, 132] on body "Overview Revenue Product Financials Ratios" at bounding box center [769, 384] width 1539 height 768
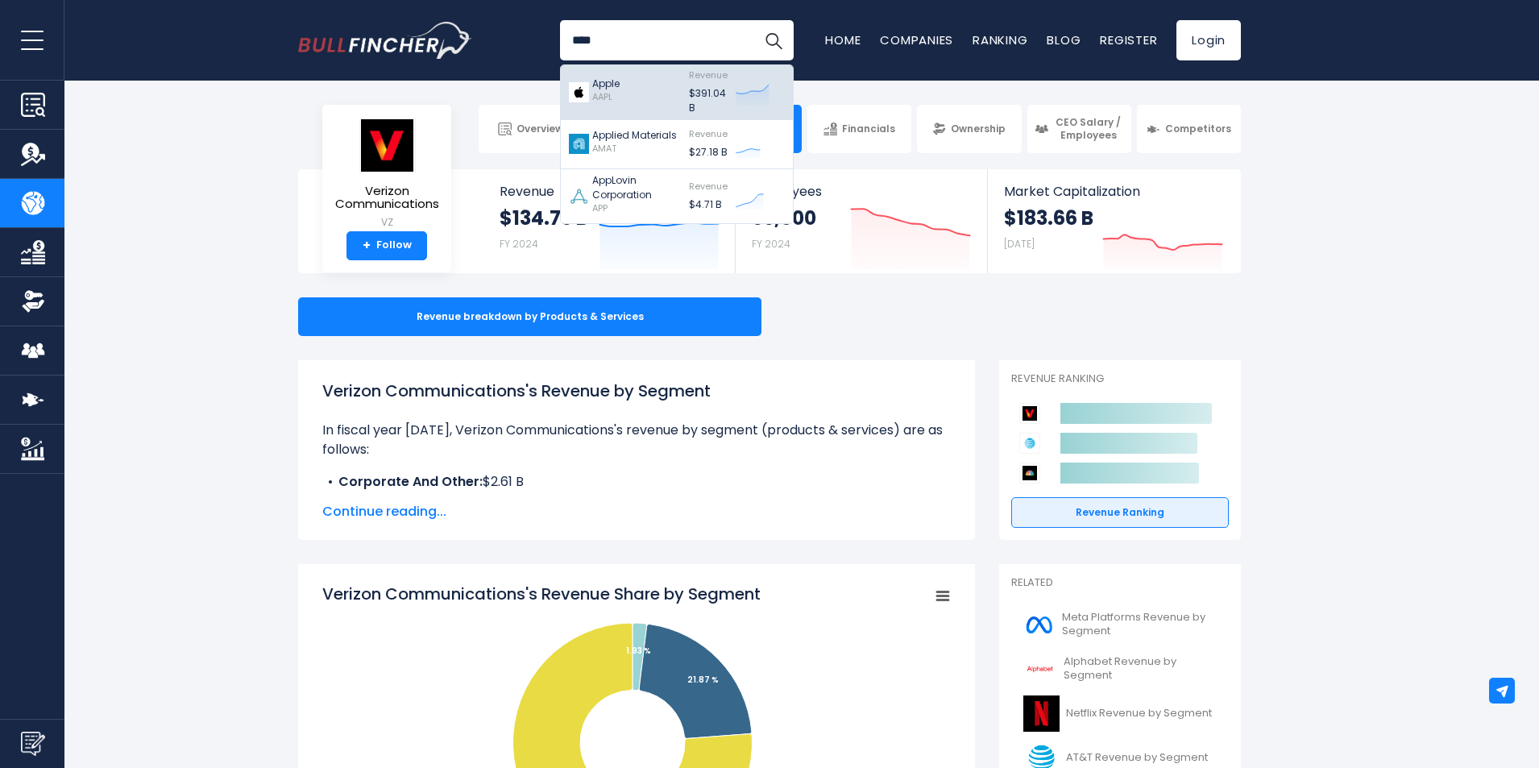
click at [645, 83] on div "Apple AAPL" at bounding box center [625, 92] width 112 height 46
click at [1260, 300] on div "Revenue breakdown by Products & Services" at bounding box center [769, 316] width 1539 height 39
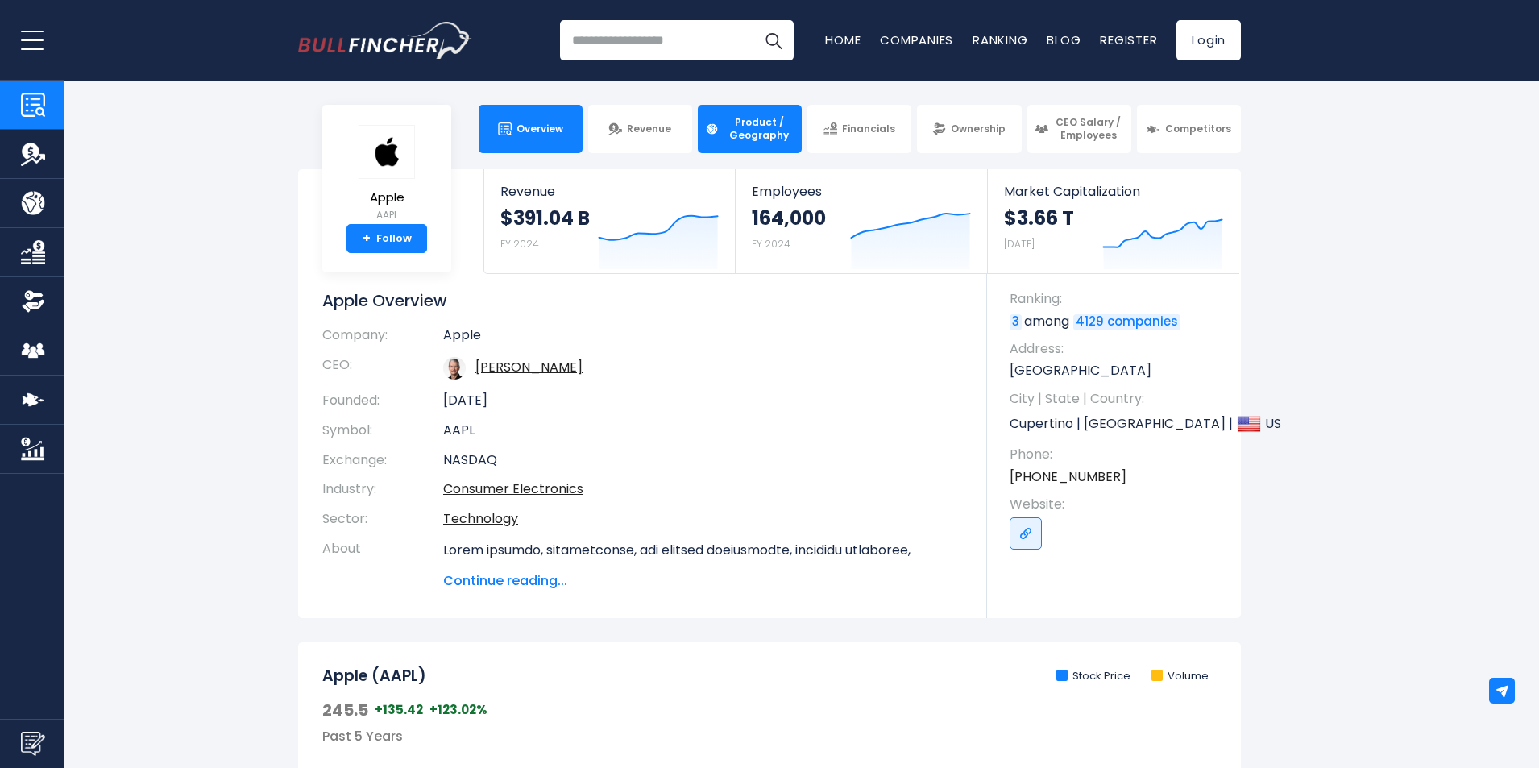
click at [774, 126] on span "Product / Geography" at bounding box center [758, 128] width 71 height 25
click at [875, 127] on span "Financials" at bounding box center [868, 128] width 53 height 13
click at [621, 146] on link "Revenue" at bounding box center [640, 129] width 104 height 48
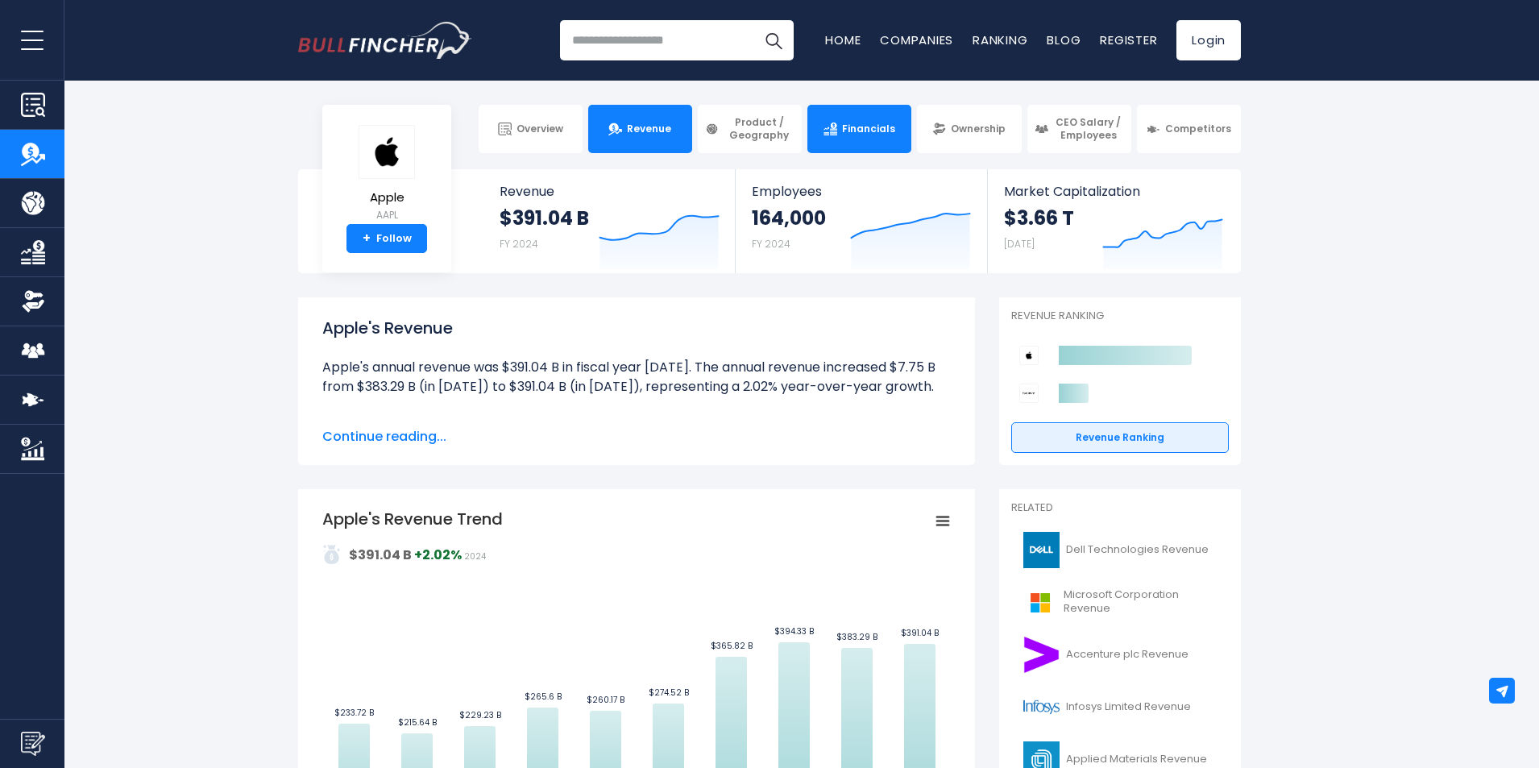
click at [853, 143] on link "Financials" at bounding box center [859, 129] width 104 height 48
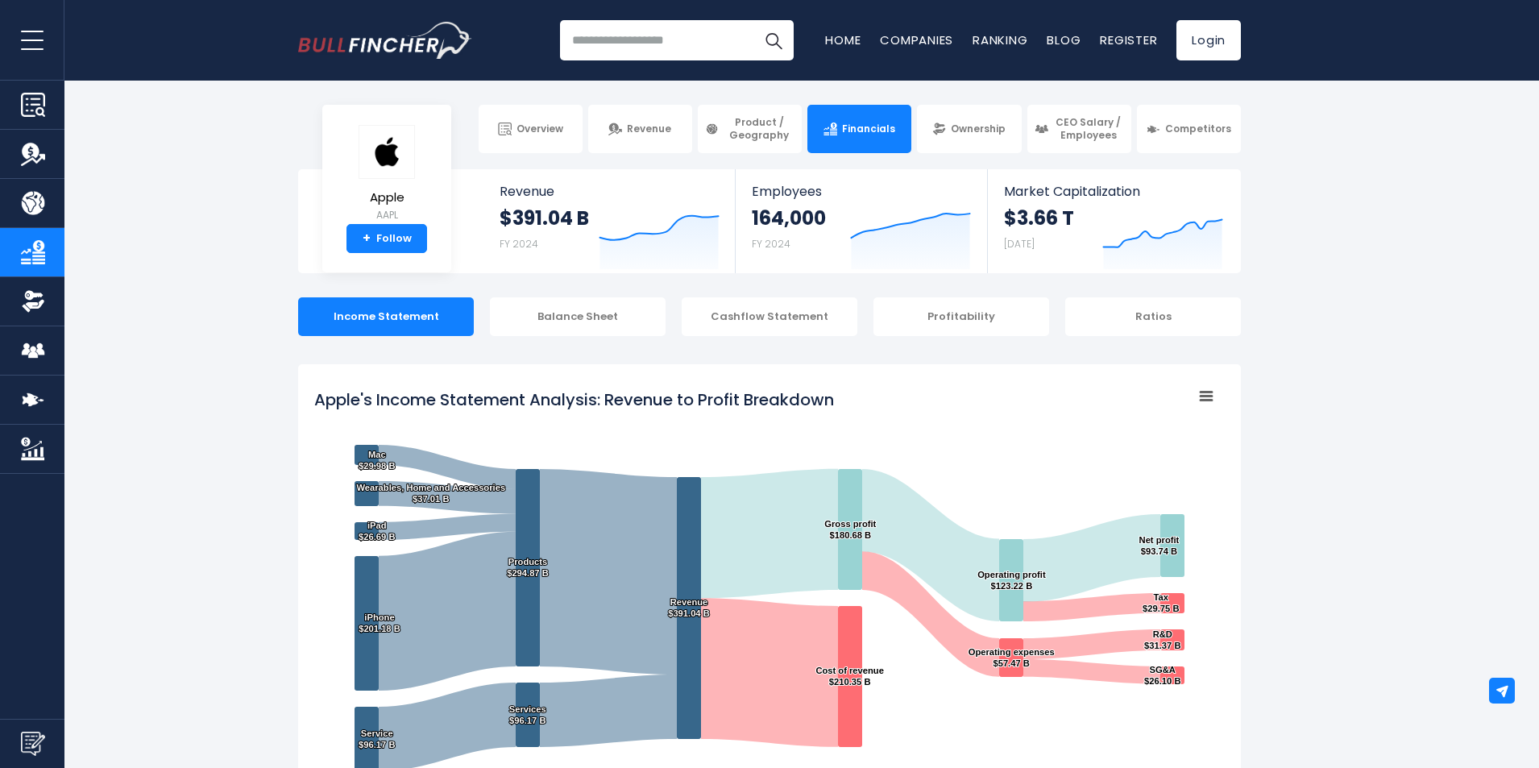
drag, startPoint x: 1227, startPoint y: 187, endPoint x: 1373, endPoint y: 209, distance: 147.4
click at [706, 107] on link "Product / Geography" at bounding box center [750, 129] width 104 height 48
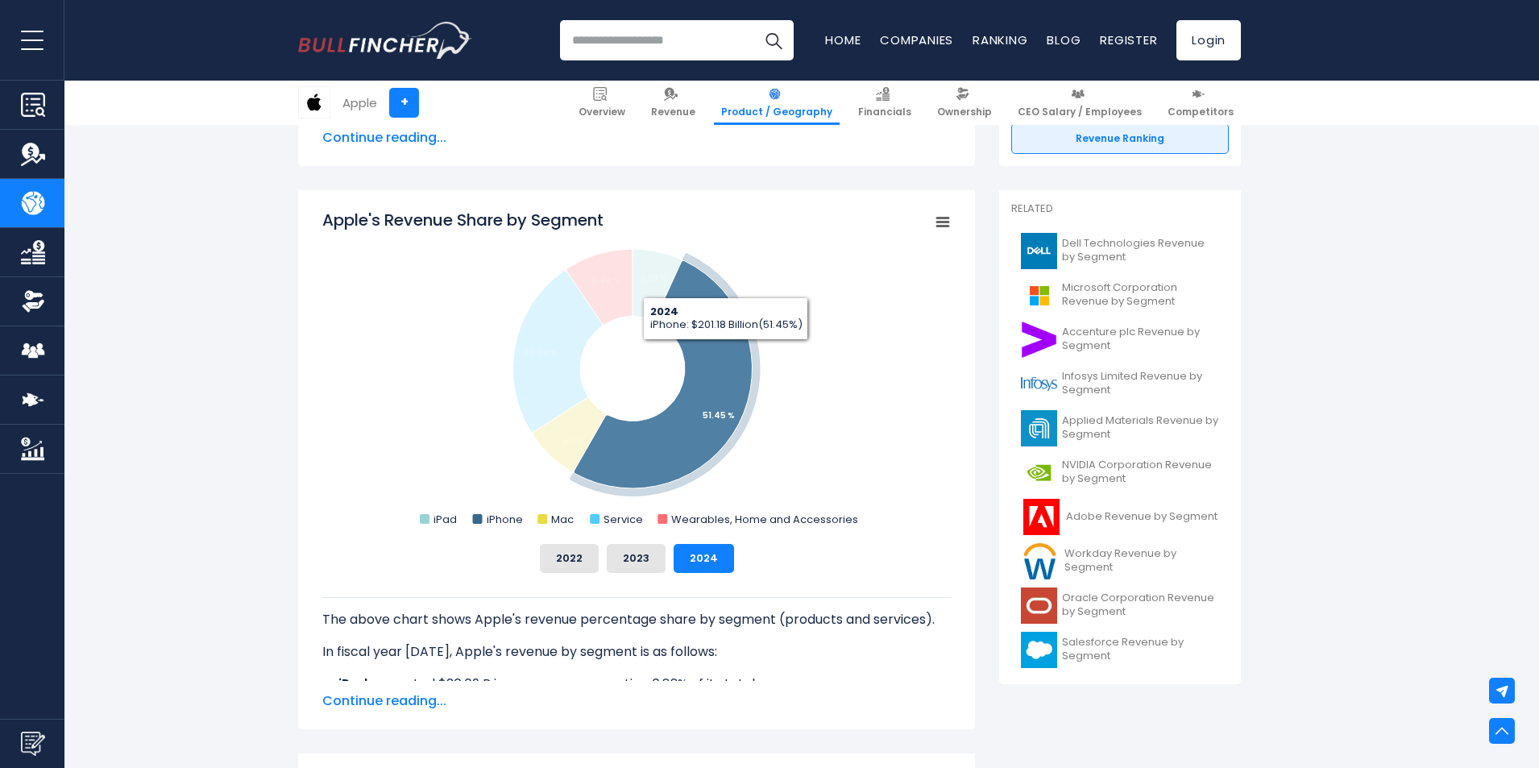
scroll to position [403, 0]
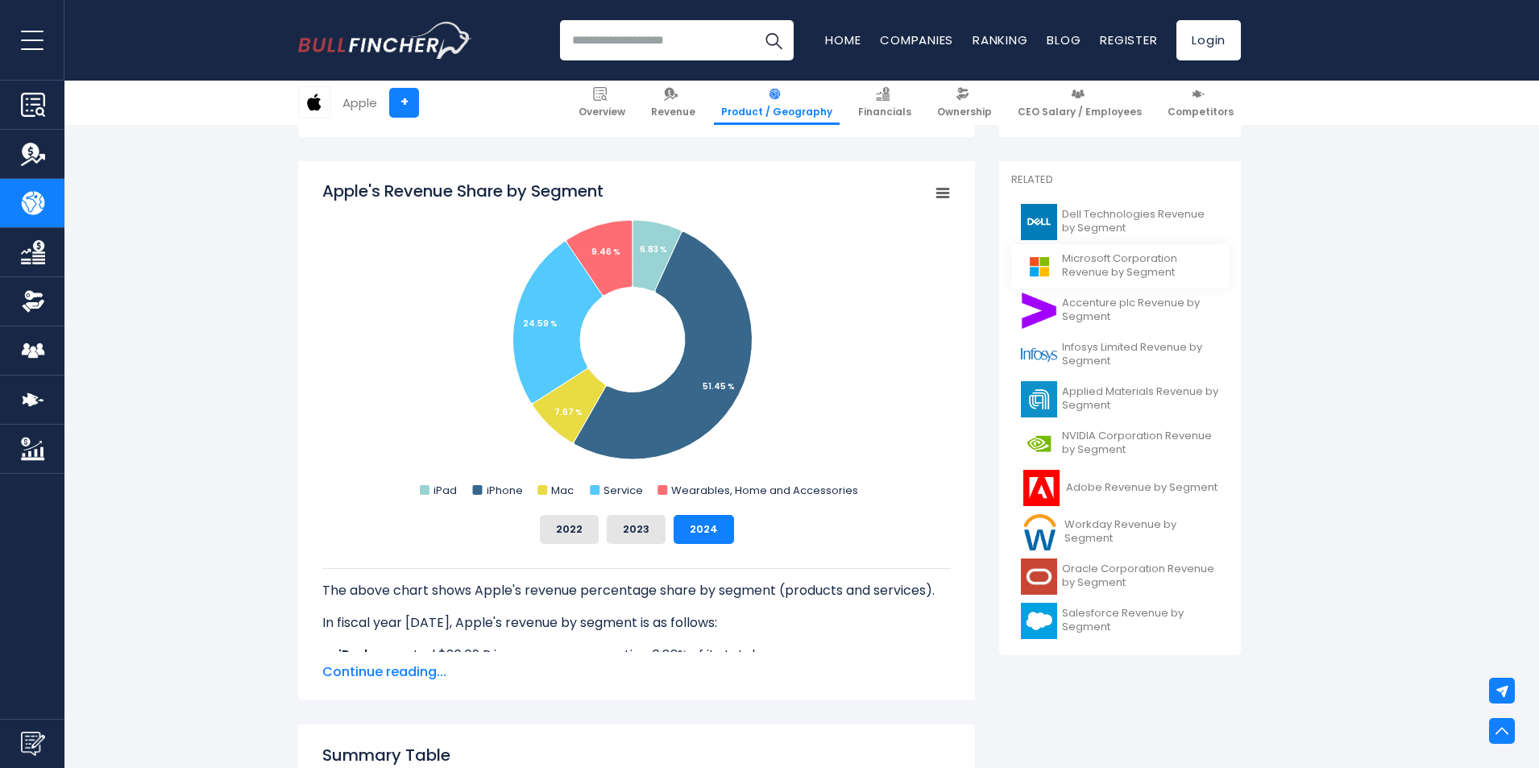
click at [1118, 267] on span "Microsoft Corporation Revenue by Segment" at bounding box center [1140, 265] width 157 height 27
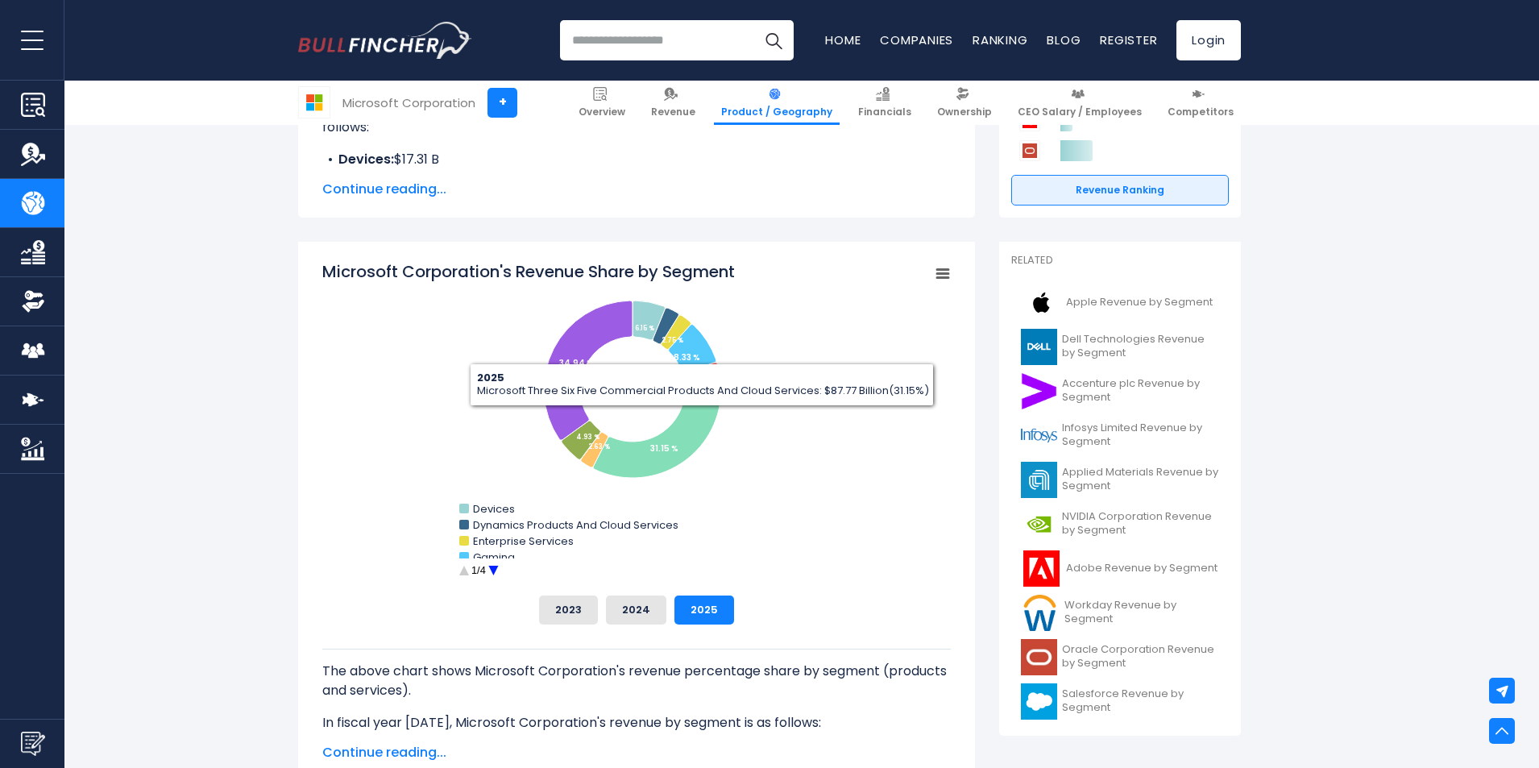
click at [835, 391] on rect "Microsoft Corporation's Revenue Share by Segment" at bounding box center [636, 421] width 628 height 322
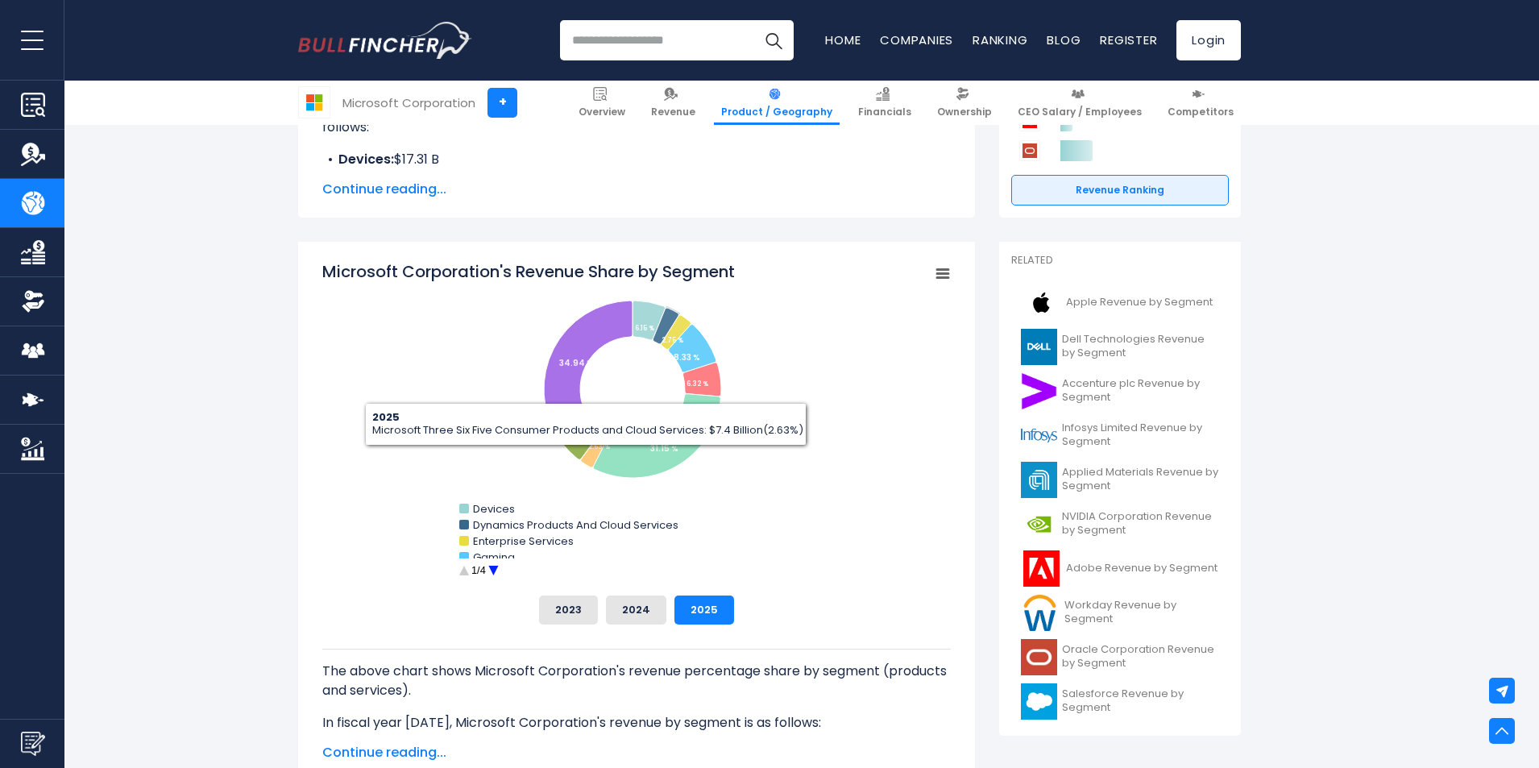
click at [757, 360] on rect "Microsoft Corporation's Revenue Share by Segment" at bounding box center [636, 421] width 628 height 322
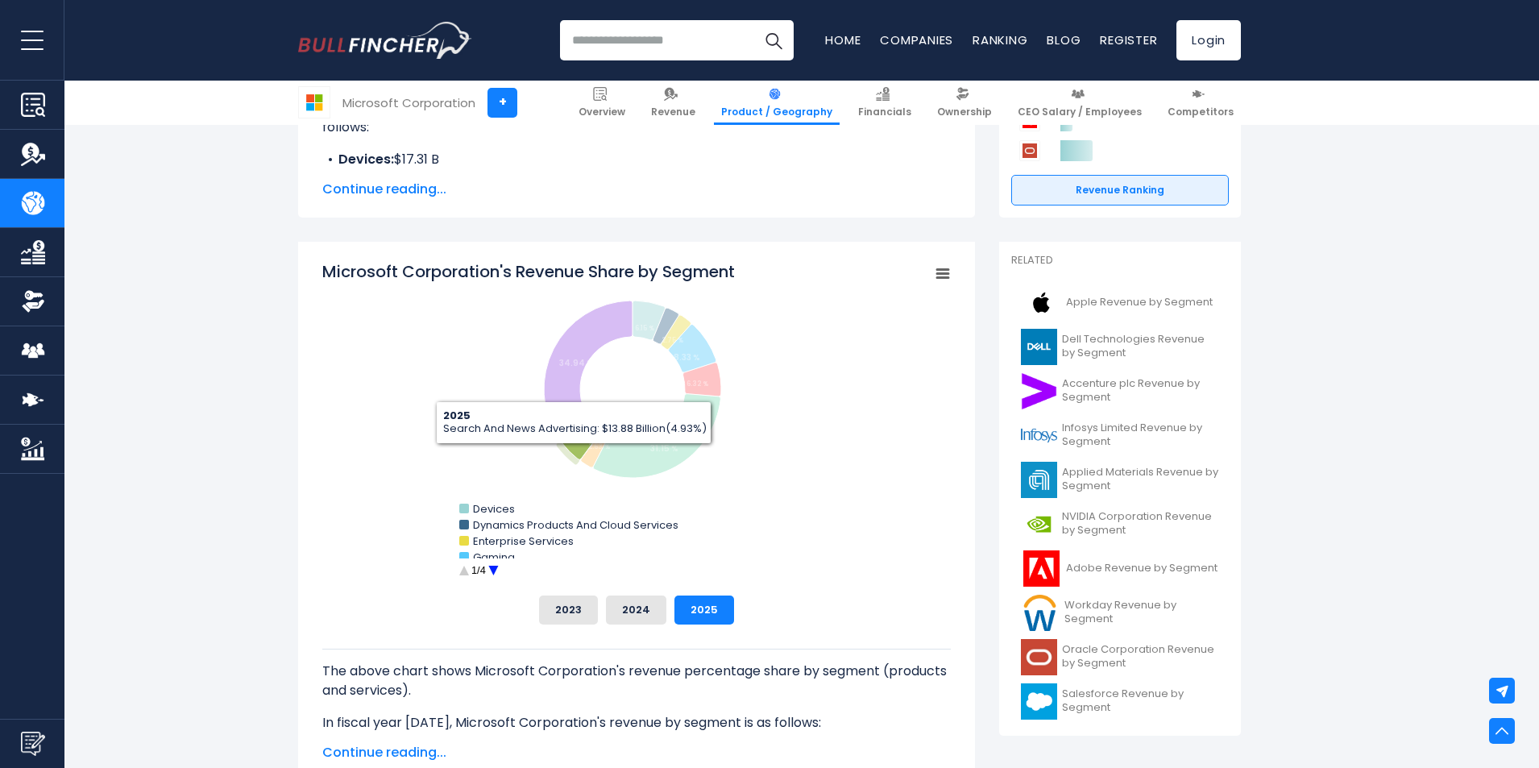
click at [807, 365] on rect "Microsoft Corporation's Revenue Share by Segment" at bounding box center [636, 421] width 628 height 322
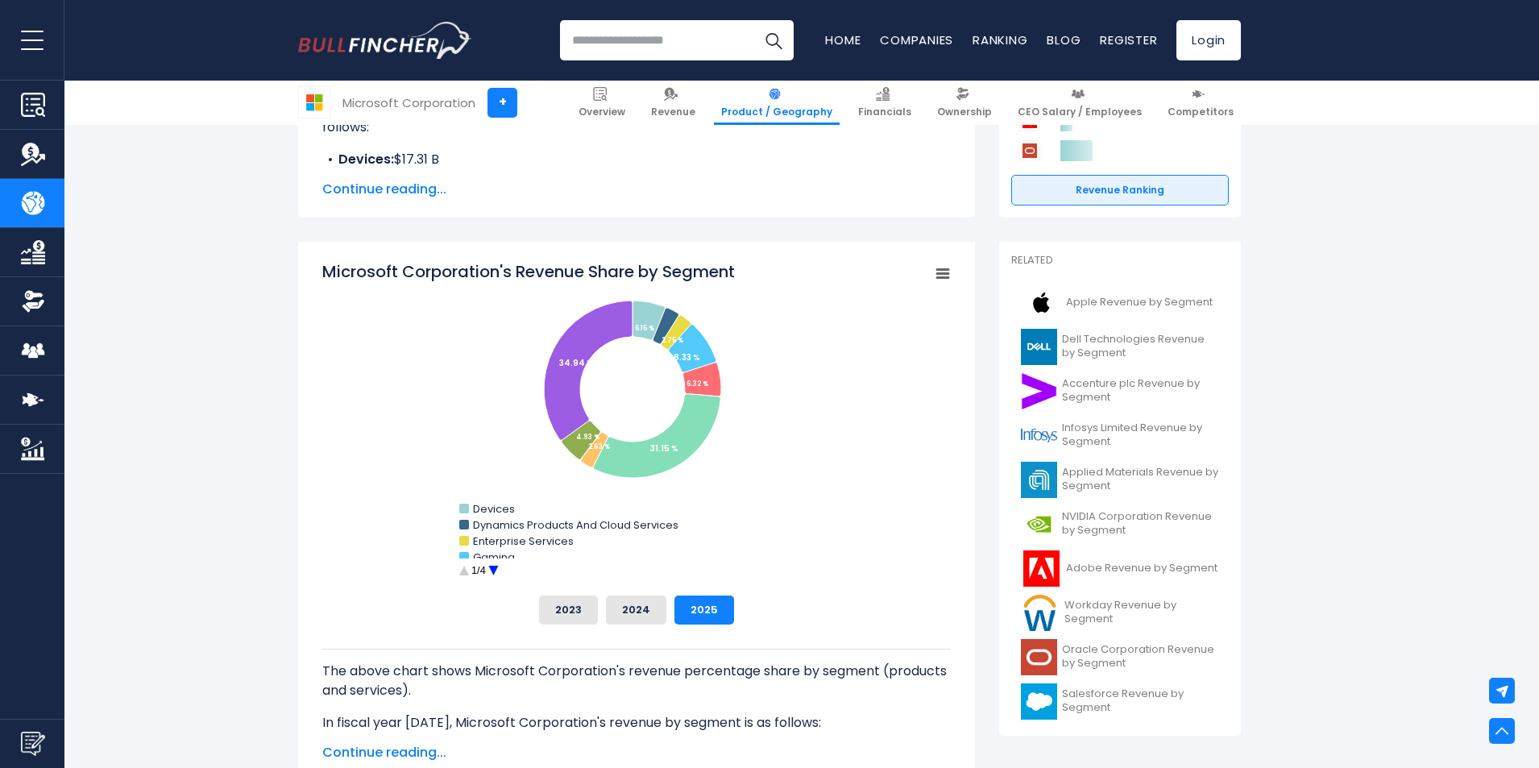
click at [743, 292] on rect "Microsoft Corporation's Revenue Share by Segment" at bounding box center [636, 421] width 628 height 322
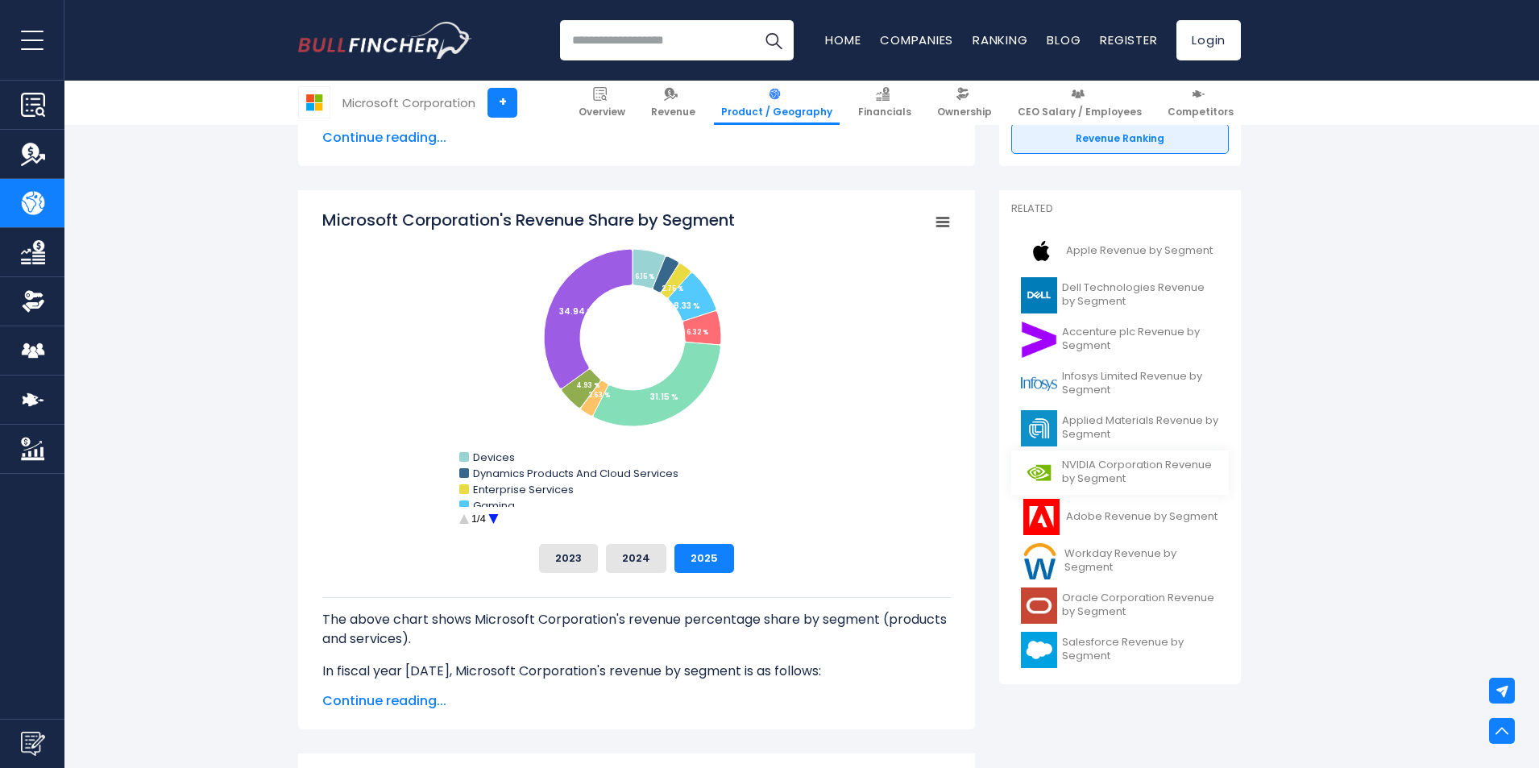
scroll to position [403, 0]
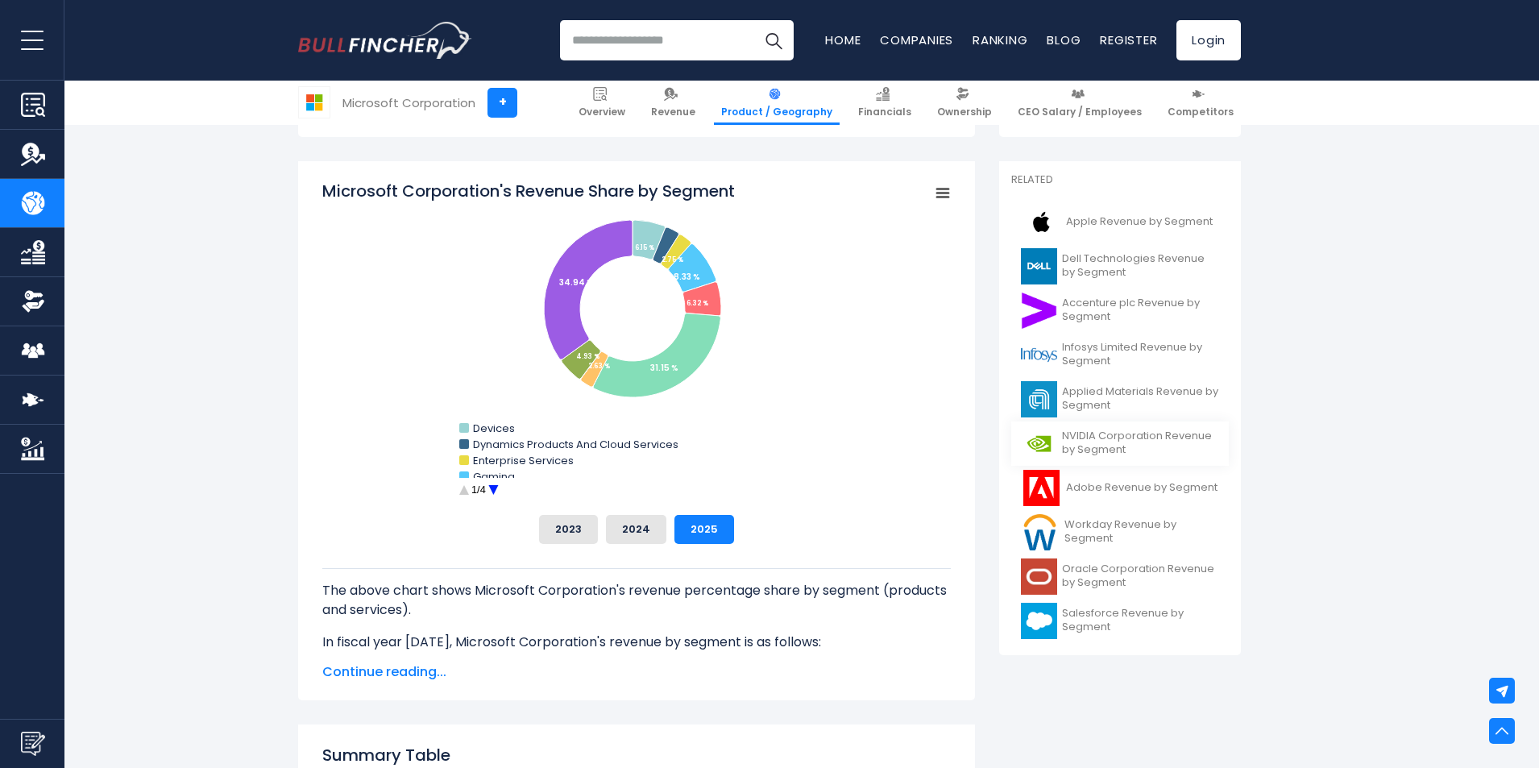
click at [1112, 442] on span "NVIDIA Corporation Revenue by Segment" at bounding box center [1140, 442] width 157 height 27
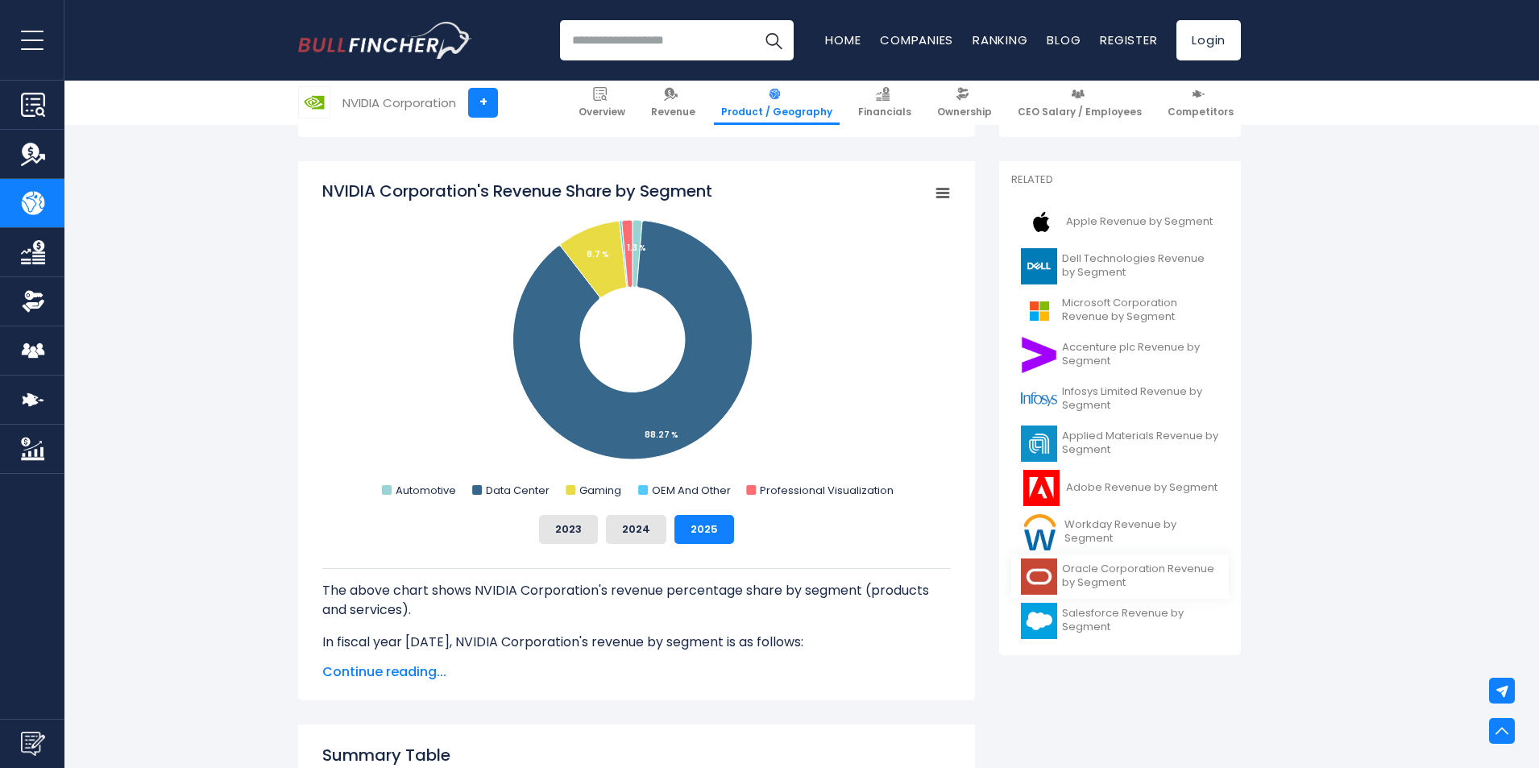
click at [1120, 588] on span "Oracle Corporation Revenue by Segment" at bounding box center [1140, 575] width 157 height 27
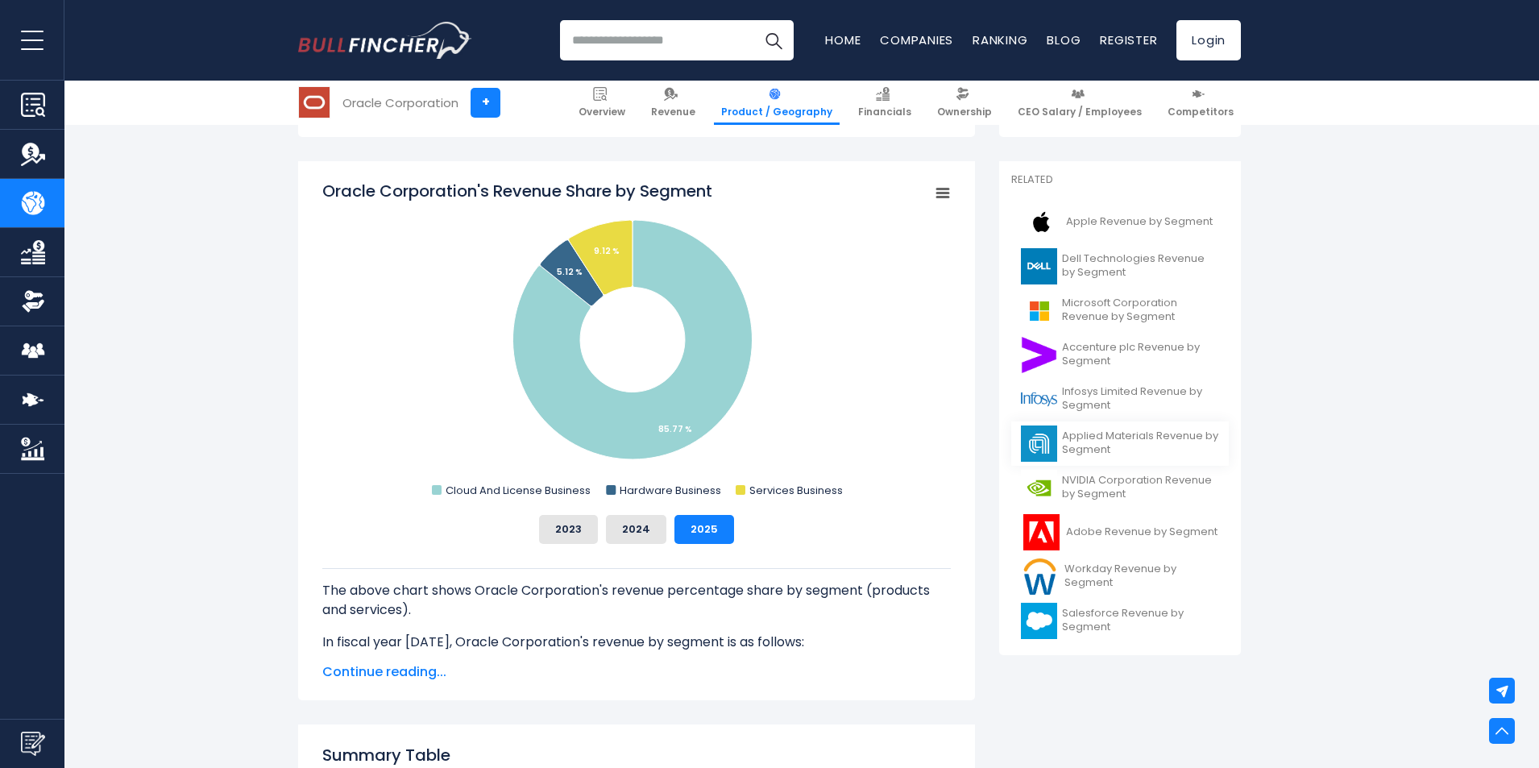
click at [1133, 438] on span "Applied Materials Revenue by Segment" at bounding box center [1140, 442] width 157 height 27
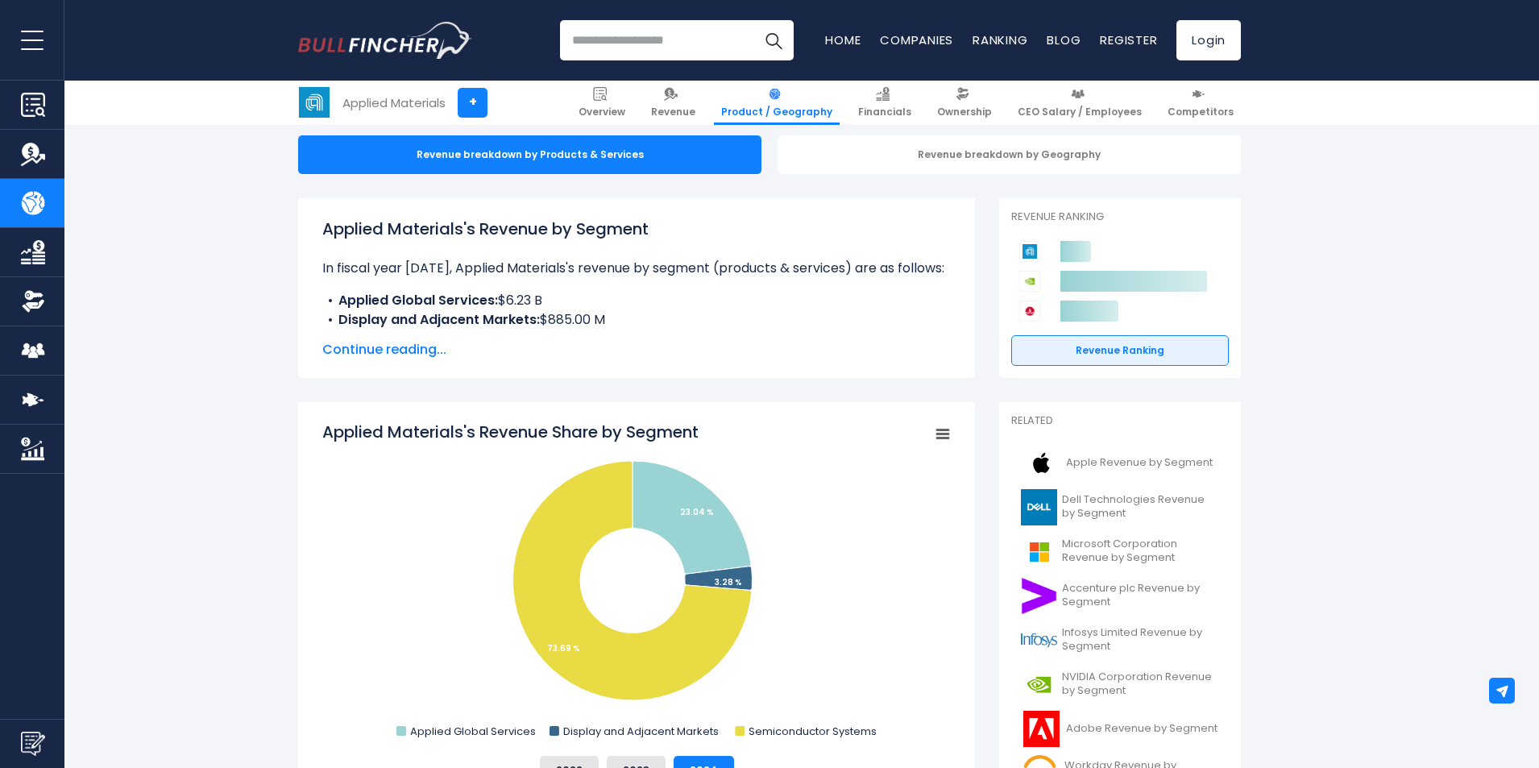
scroll to position [161, 0]
